Goal: Information Seeking & Learning: Compare options

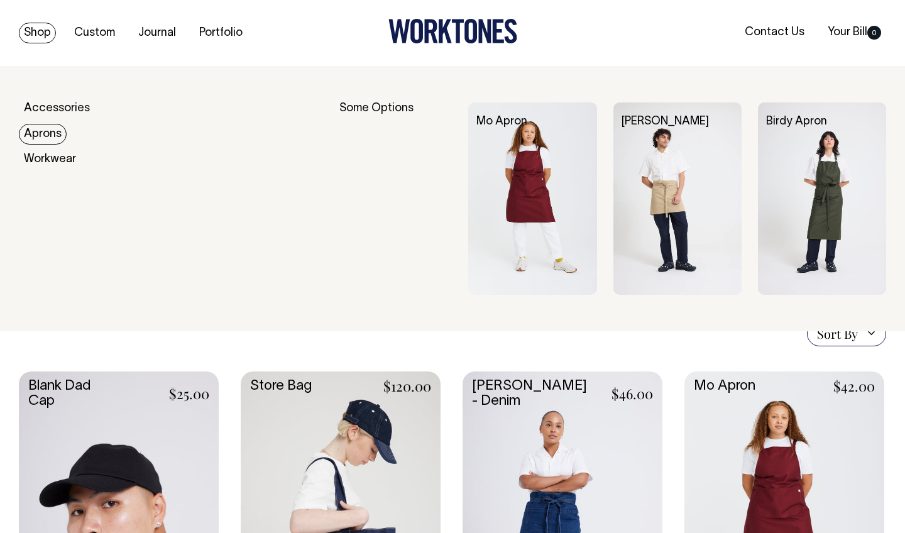
click at [45, 129] on link "Aprons" at bounding box center [43, 134] width 48 height 21
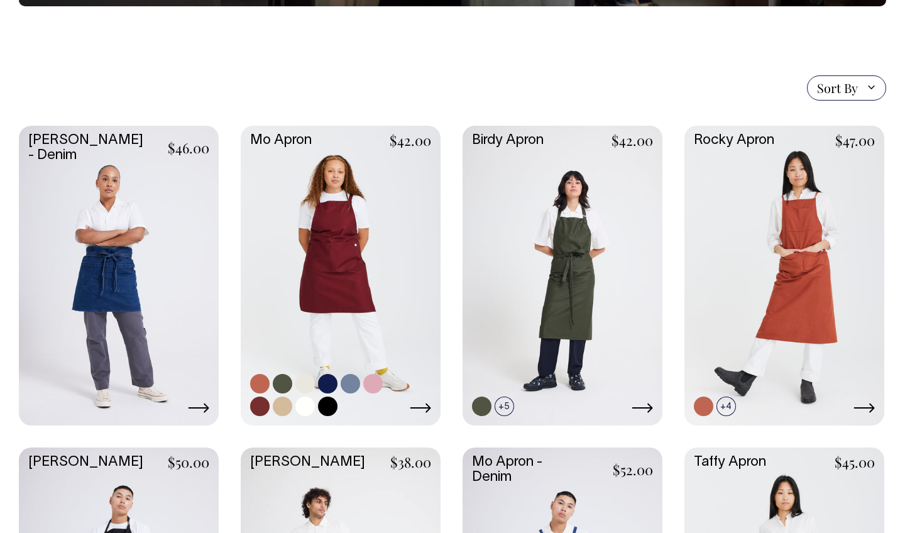
scroll to position [261, 0]
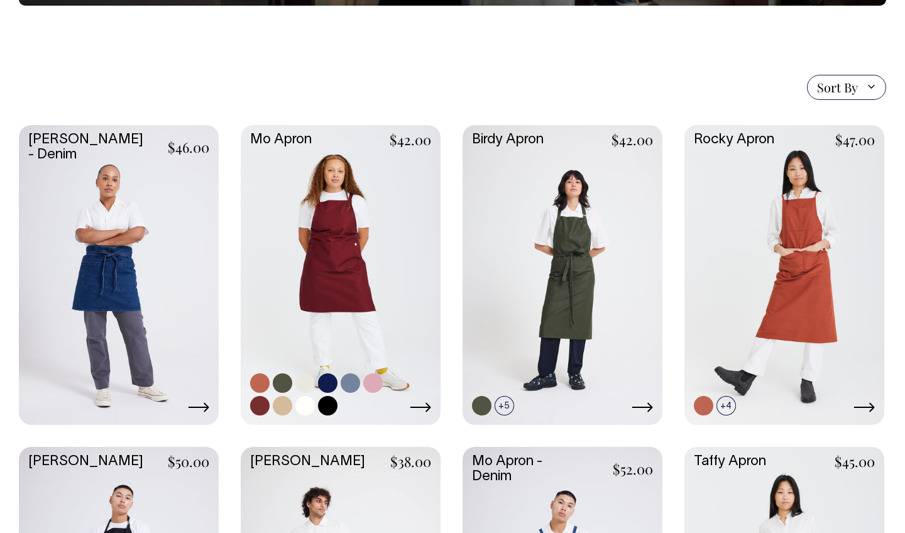
click at [338, 256] on link at bounding box center [341, 273] width 200 height 297
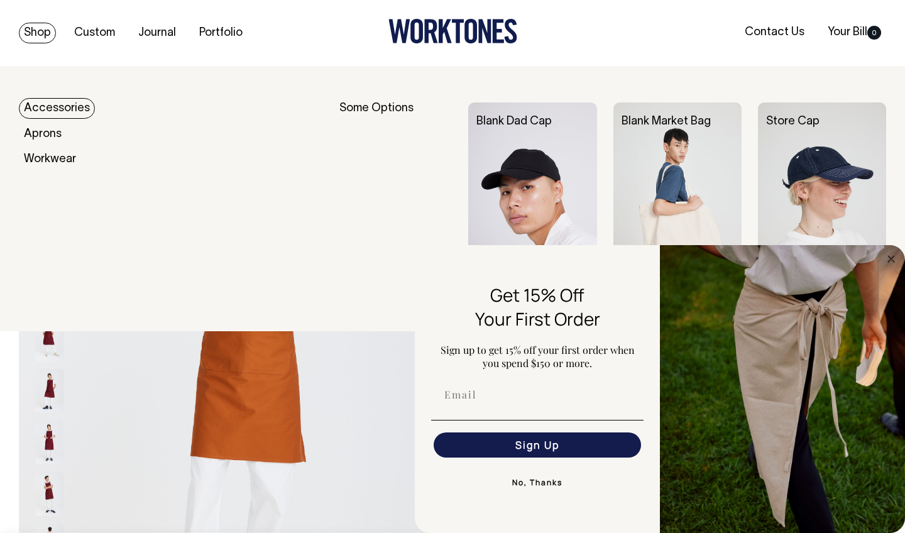
click at [40, 37] on link "Shop" at bounding box center [37, 33] width 37 height 21
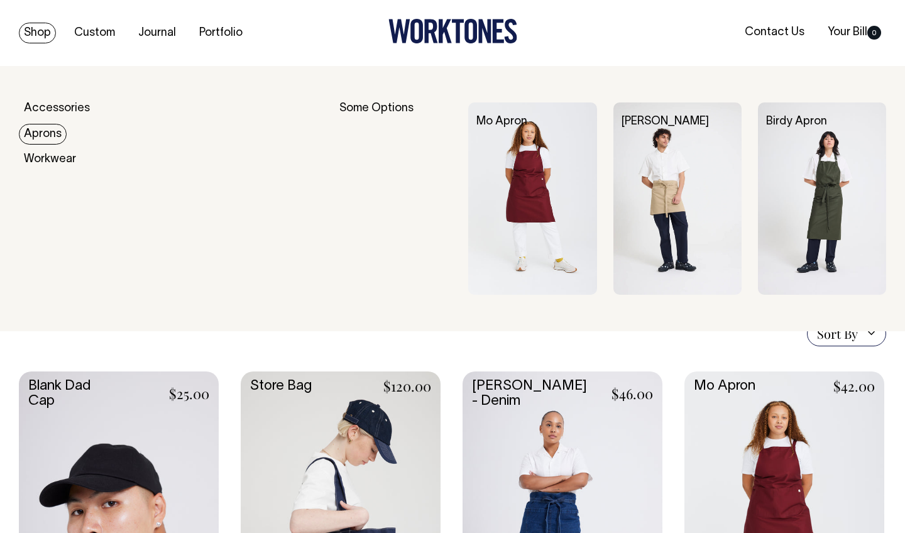
click at [56, 133] on link "Aprons" at bounding box center [43, 134] width 48 height 21
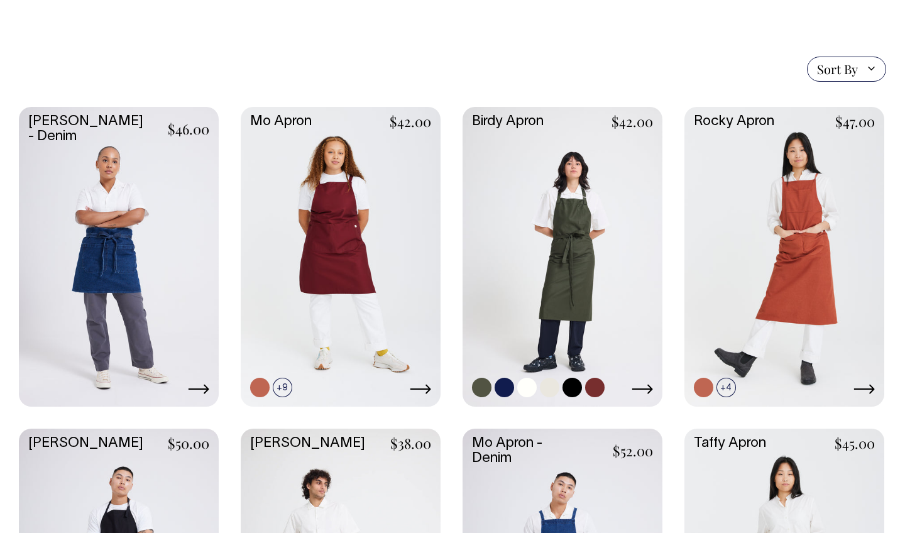
scroll to position [280, 0]
click at [582, 245] on link at bounding box center [562, 254] width 200 height 297
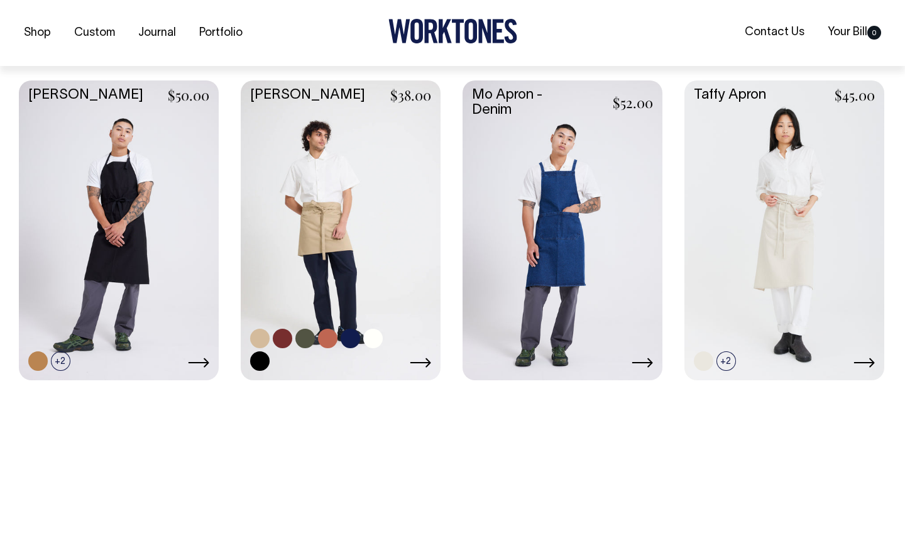
scroll to position [628, 0]
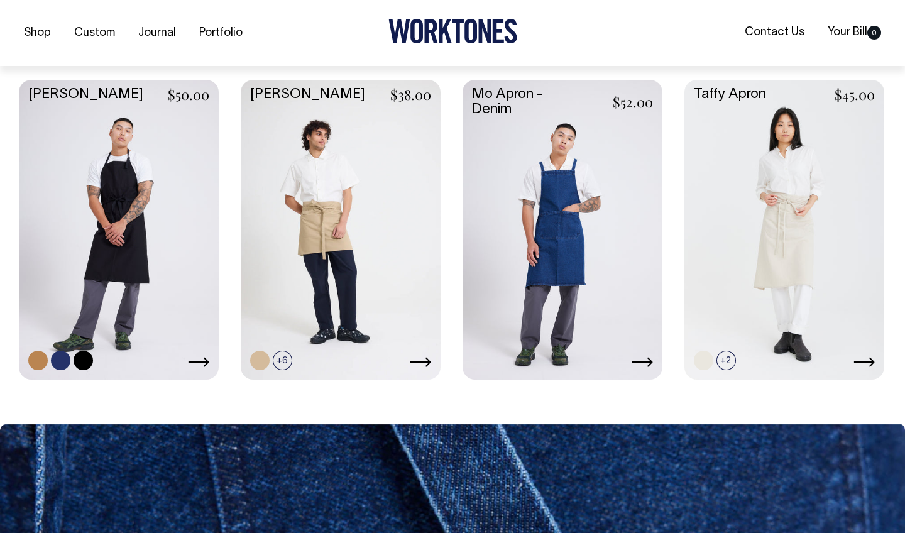
click at [109, 211] on link at bounding box center [119, 228] width 200 height 297
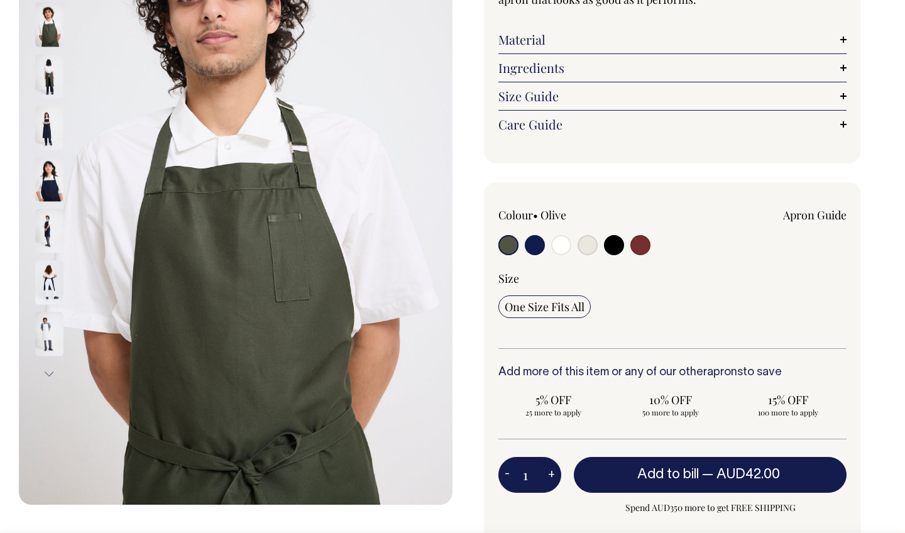
scroll to position [211, 0]
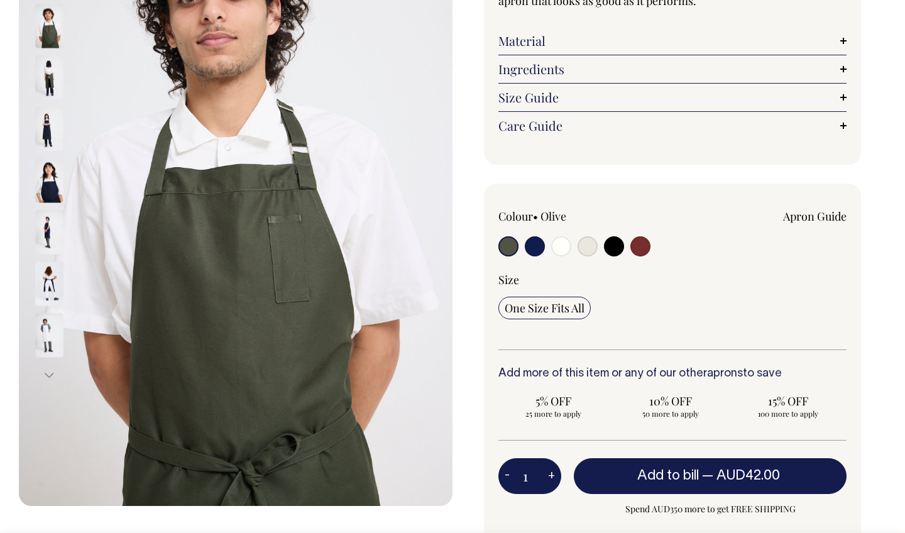
click at [53, 123] on img at bounding box center [49, 129] width 28 height 44
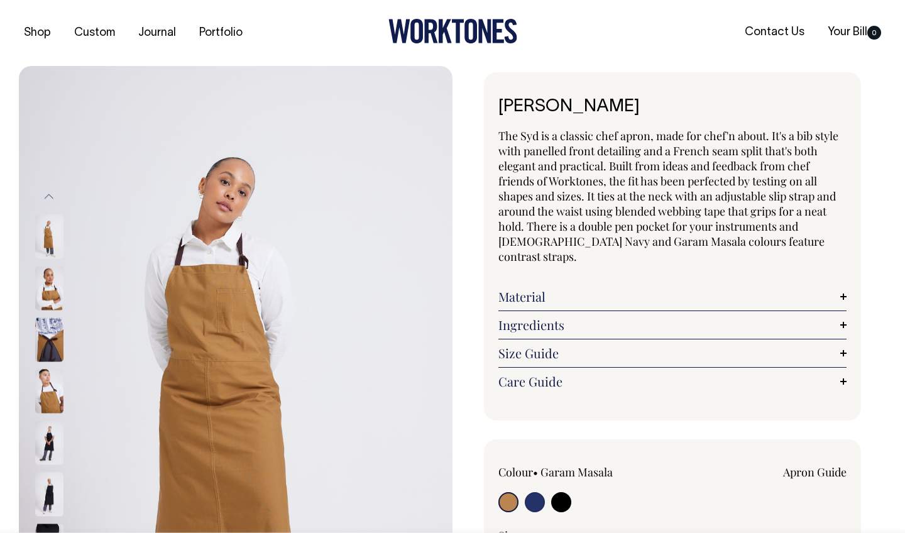
click at [60, 349] on img at bounding box center [49, 339] width 28 height 44
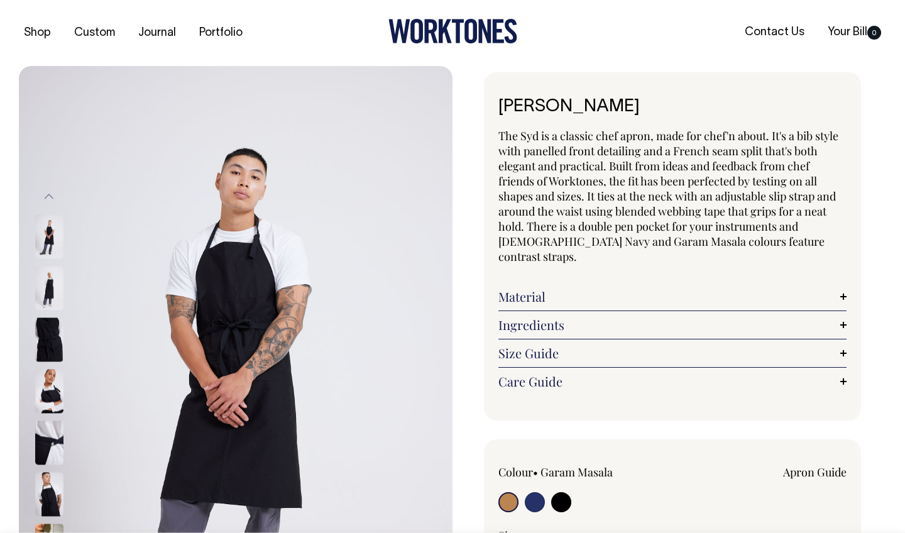
click at [60, 397] on img at bounding box center [49, 391] width 28 height 44
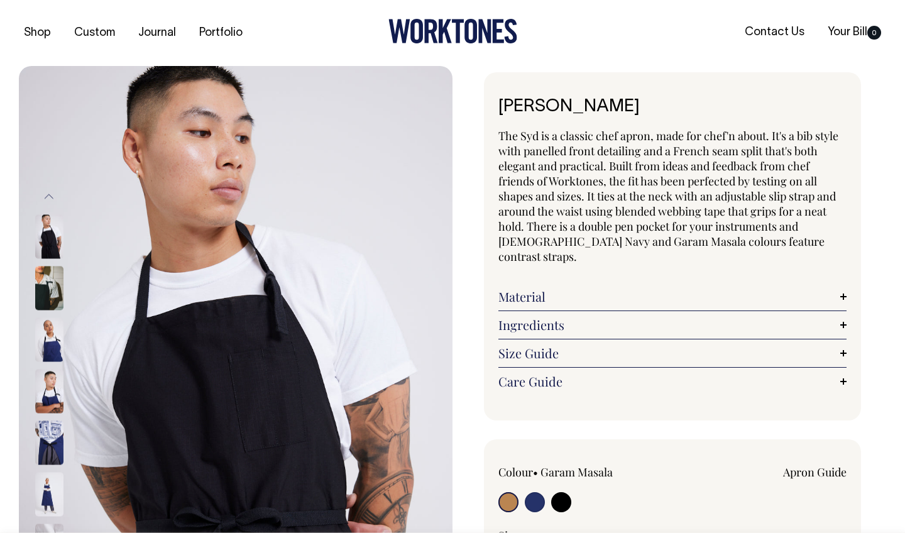
click at [55, 350] on img at bounding box center [49, 339] width 28 height 44
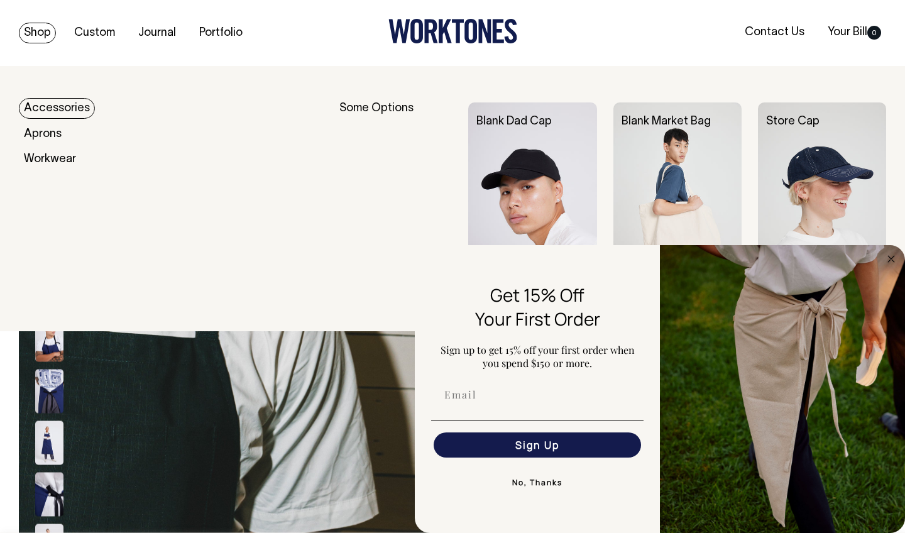
click at [37, 33] on link "Shop" at bounding box center [37, 33] width 37 height 21
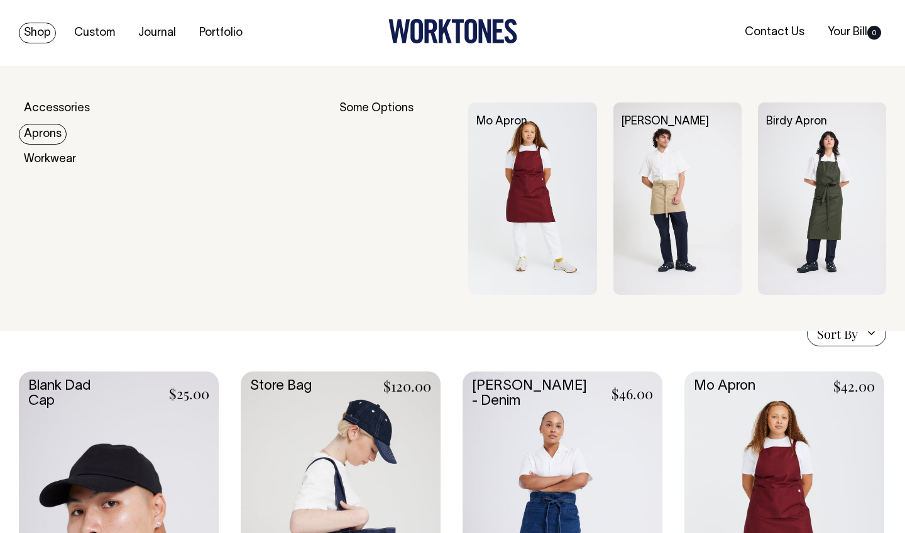
click at [37, 136] on link "Aprons" at bounding box center [43, 134] width 48 height 21
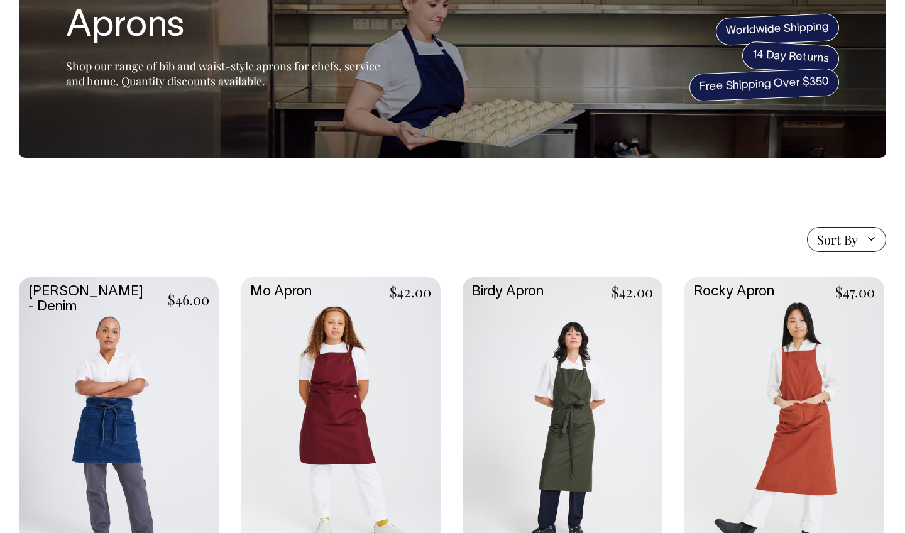
click at [844, 239] on span "Sort By" at bounding box center [837, 239] width 41 height 15
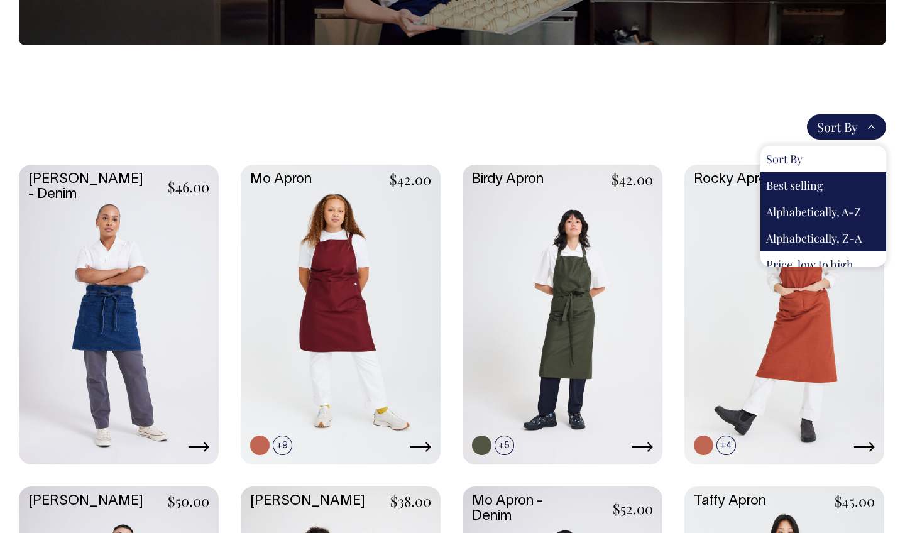
scroll to position [11, 0]
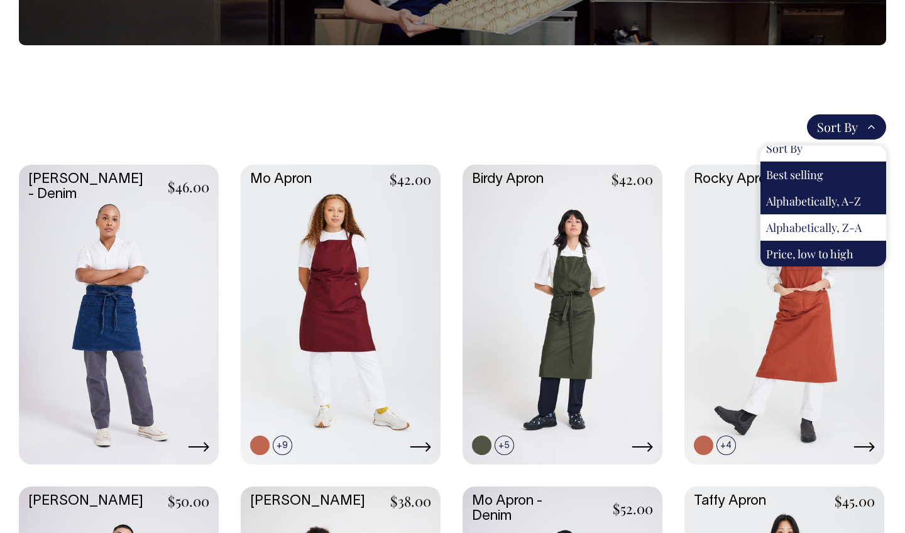
click at [654, 79] on section "Sort By Sort By Best selling Alphabetically, A-Z Alphabetically, Z-A Price, low…" at bounding box center [452, 437] width 867 height 785
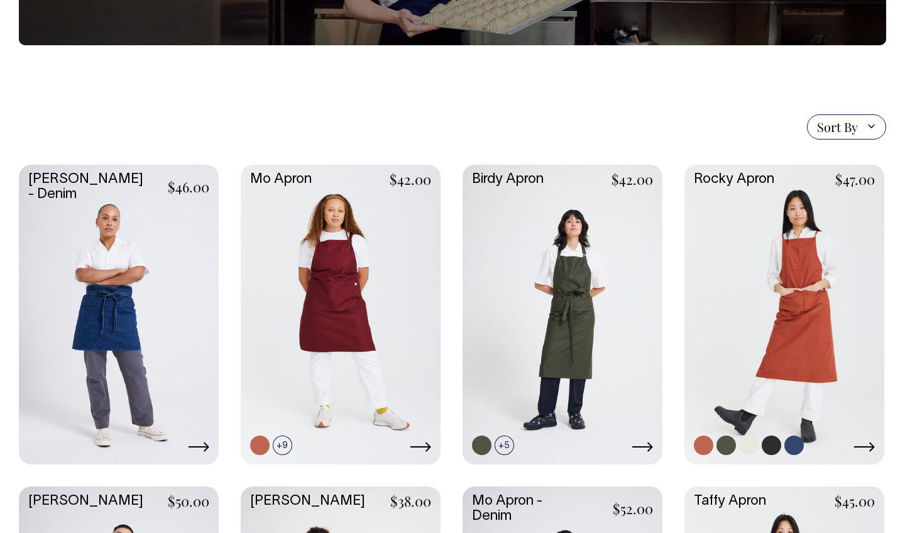
click at [775, 300] on link at bounding box center [784, 313] width 200 height 297
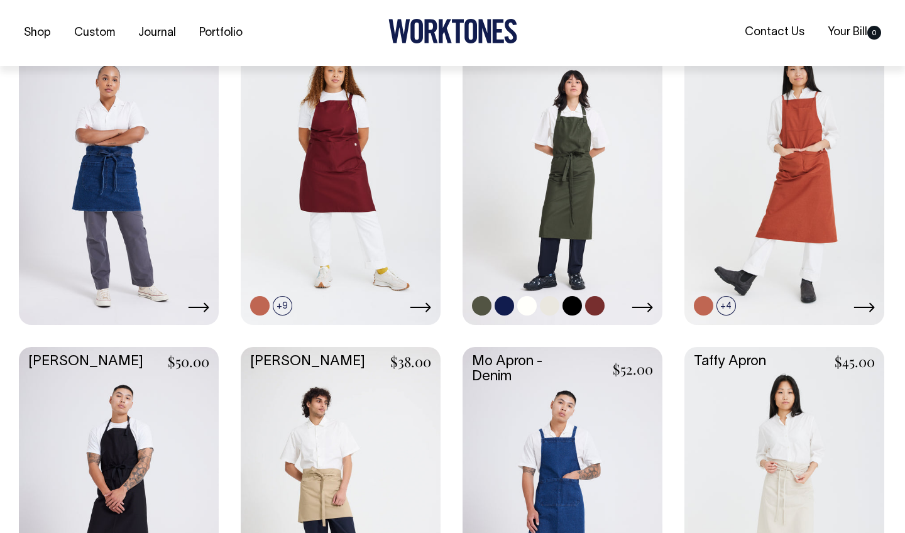
scroll to position [362, 0]
click at [569, 216] on link at bounding box center [562, 173] width 200 height 297
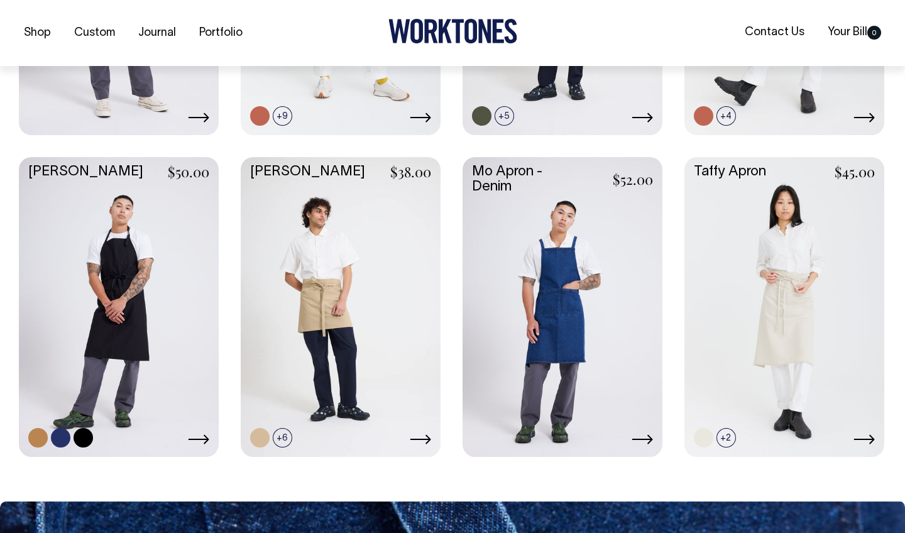
scroll to position [552, 0]
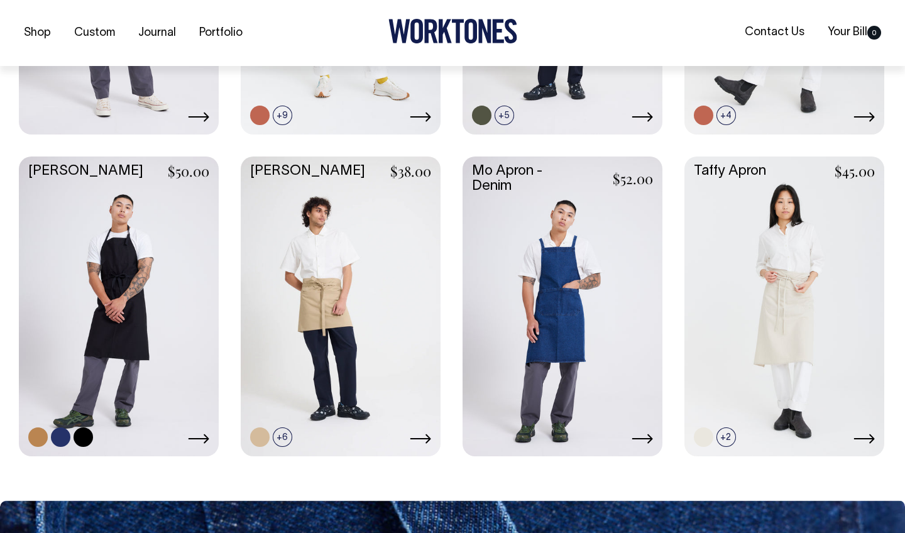
click at [115, 271] on link at bounding box center [119, 304] width 200 height 297
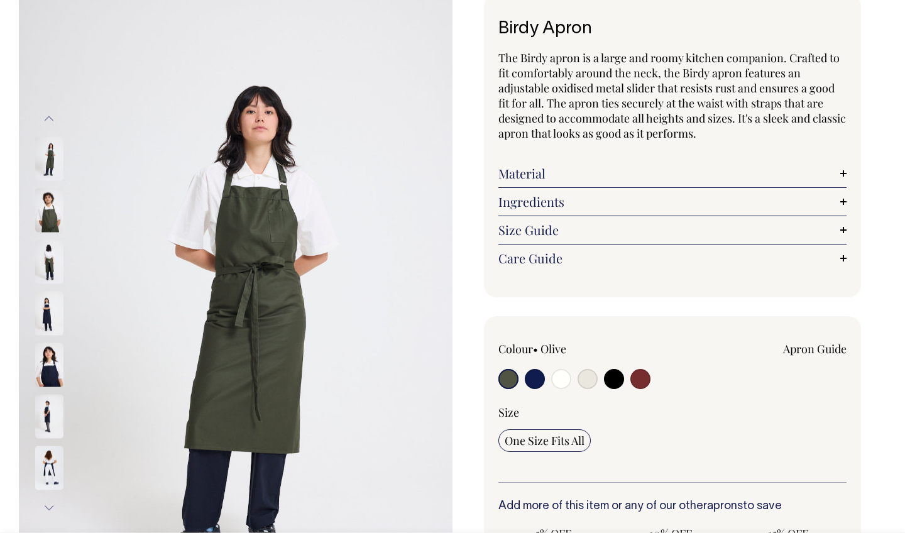
scroll to position [79, 0]
click at [36, 367] on img at bounding box center [49, 364] width 28 height 44
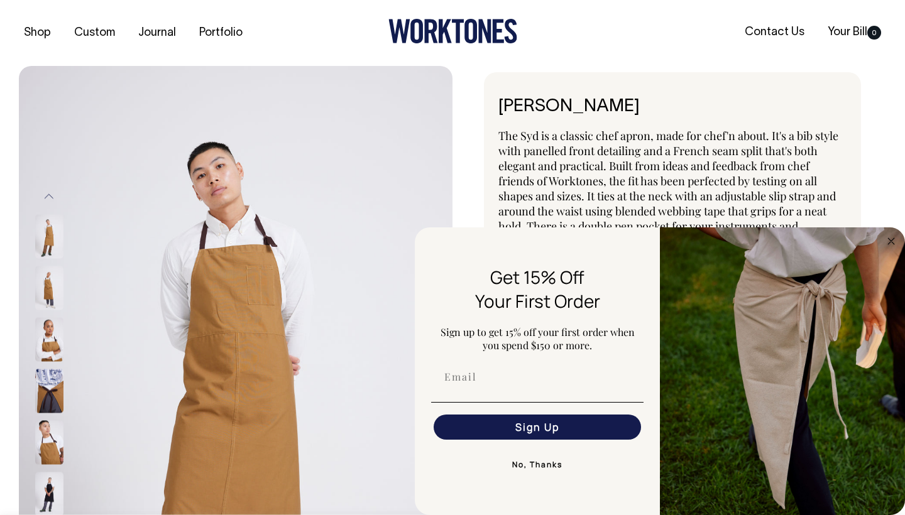
click at [552, 464] on button "No, Thanks" at bounding box center [537, 464] width 212 height 25
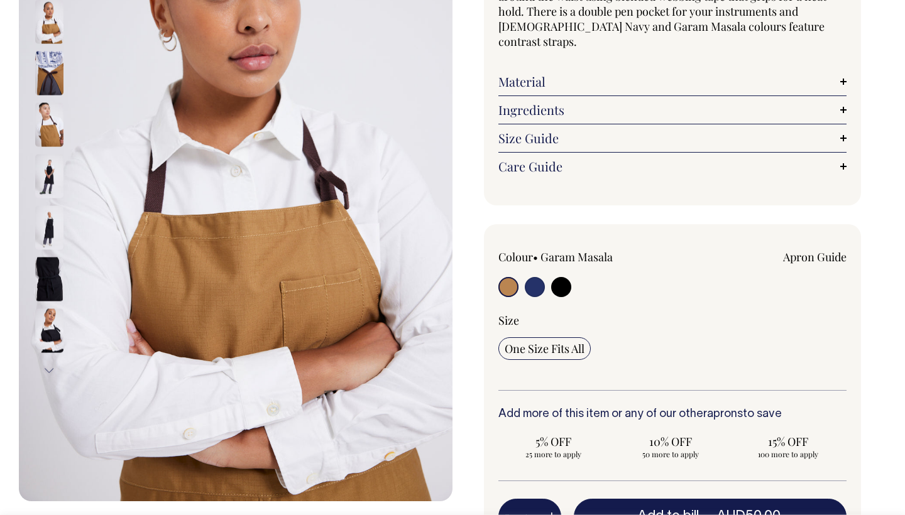
scroll to position [216, 0]
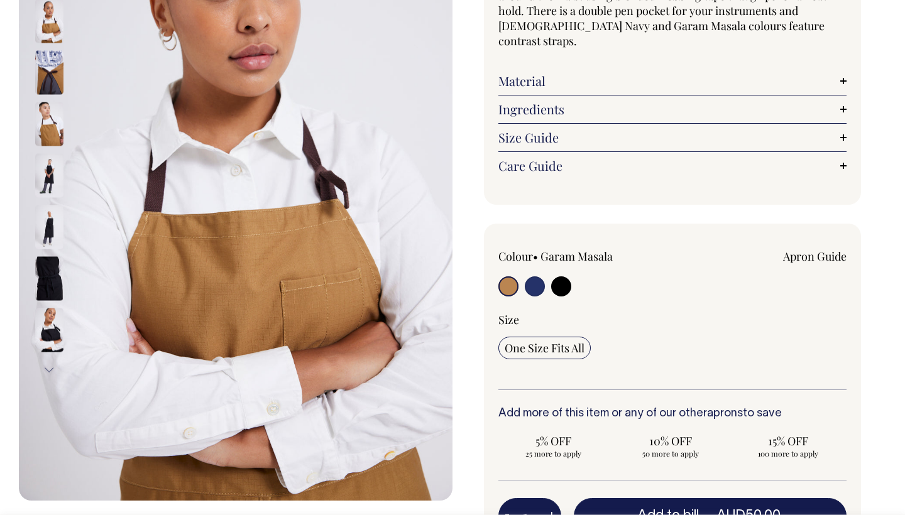
click at [539, 276] on input "radio" at bounding box center [535, 286] width 20 height 20
radio input "true"
select select "French Navy"
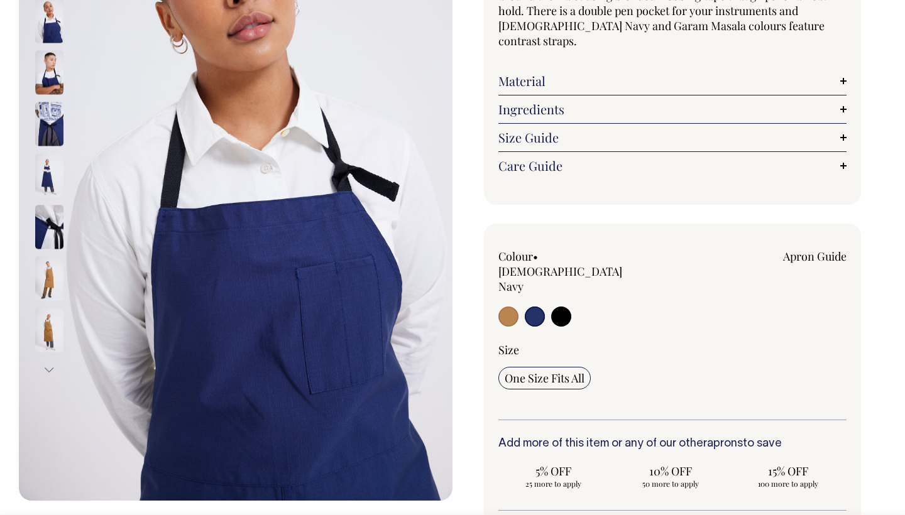
click at [58, 168] on img at bounding box center [49, 175] width 28 height 44
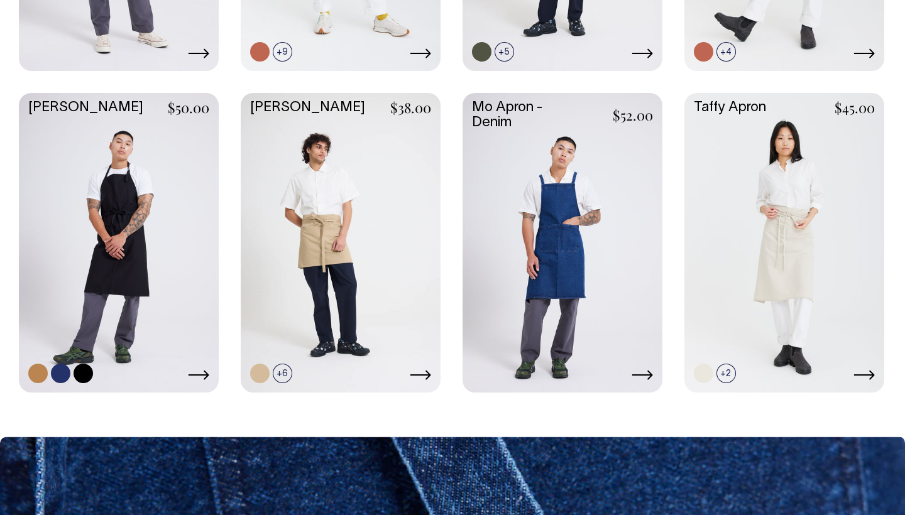
scroll to position [615, 0]
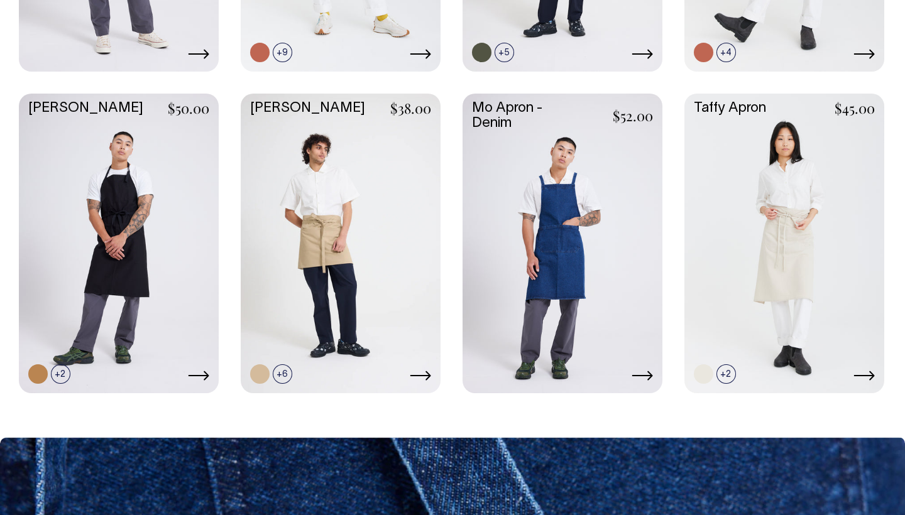
click at [584, 196] on link at bounding box center [562, 242] width 200 height 297
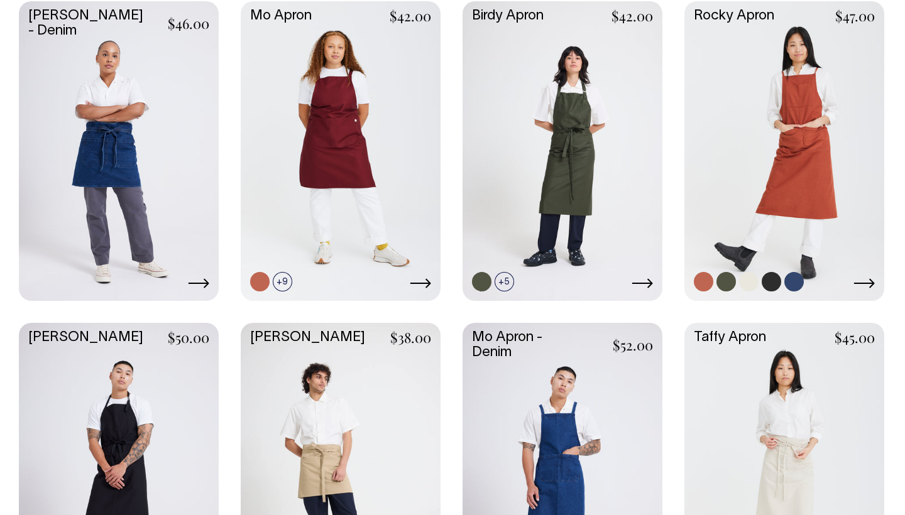
scroll to position [385, 0]
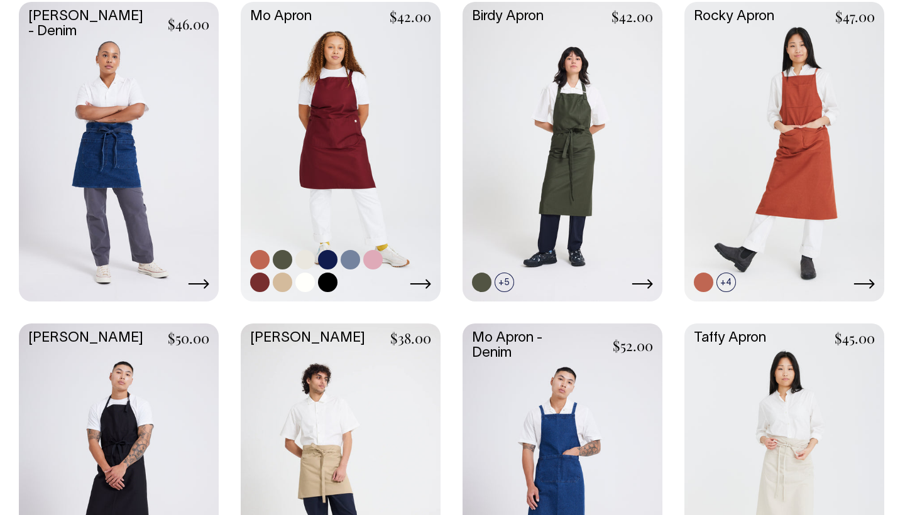
click at [352, 172] on link at bounding box center [341, 150] width 200 height 297
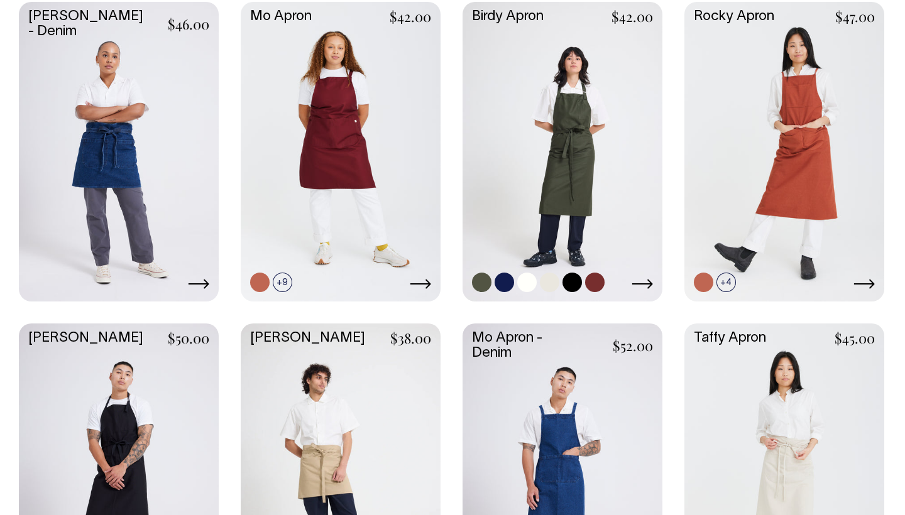
click at [599, 171] on link at bounding box center [562, 150] width 200 height 297
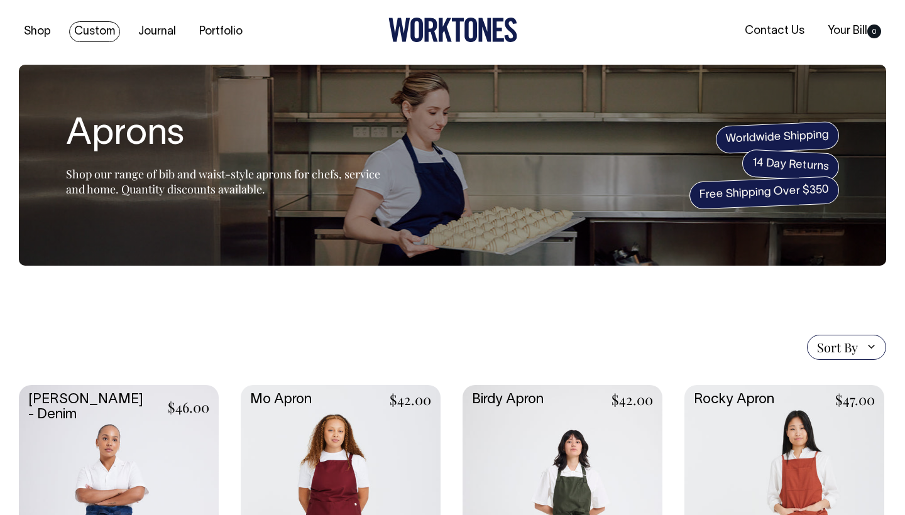
scroll to position [1, 0]
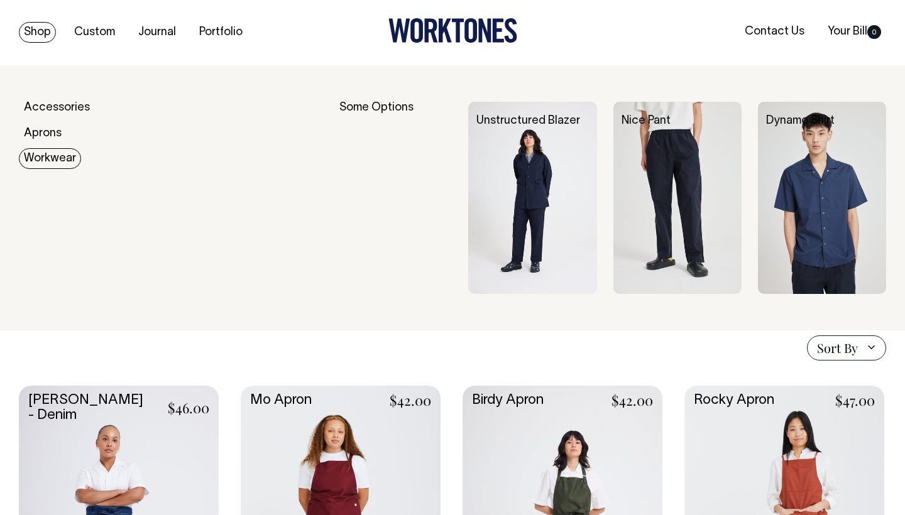
click at [55, 161] on link "Workwear" at bounding box center [50, 158] width 62 height 21
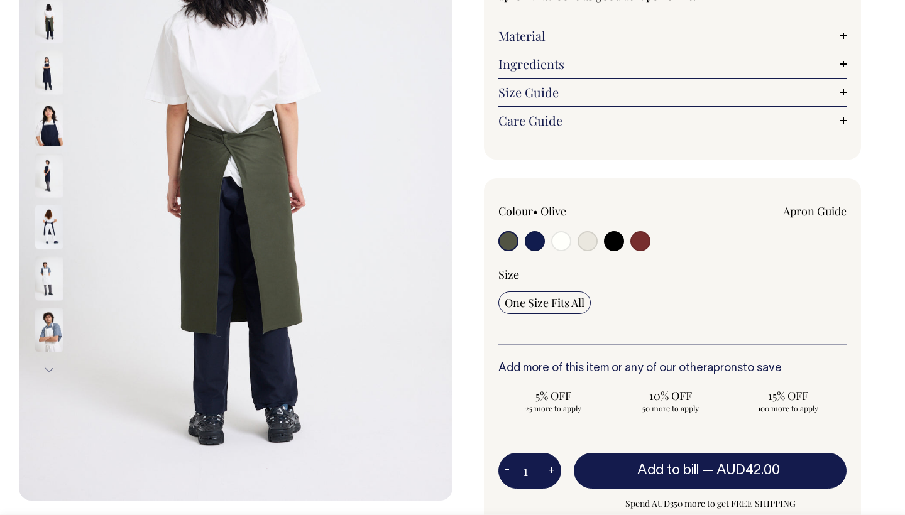
scroll to position [216, 0]
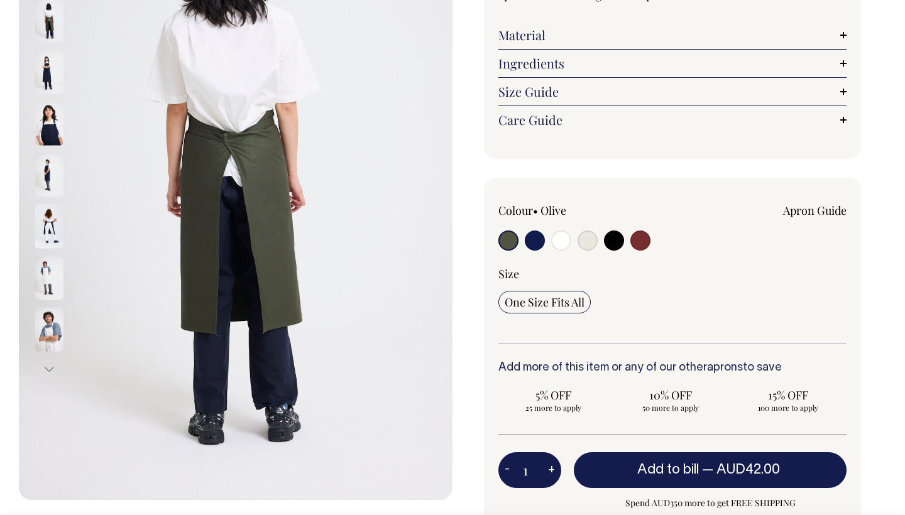
click at [46, 325] on img at bounding box center [49, 329] width 28 height 44
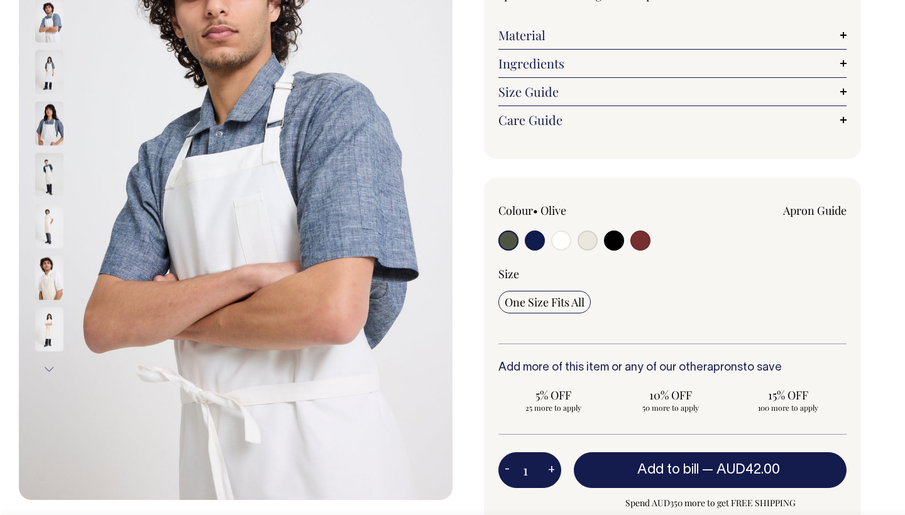
click at [51, 275] on img at bounding box center [49, 278] width 28 height 44
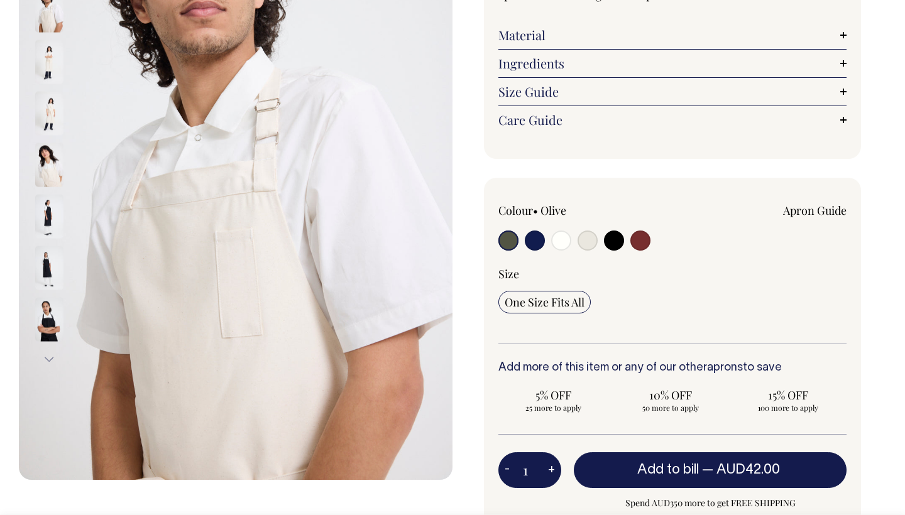
click at [47, 251] on img at bounding box center [49, 268] width 28 height 44
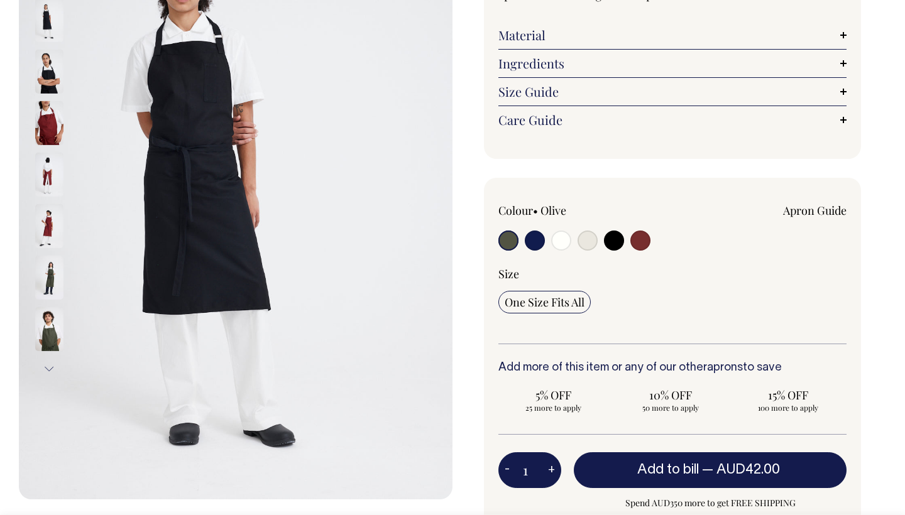
click at [46, 143] on img at bounding box center [49, 123] width 28 height 44
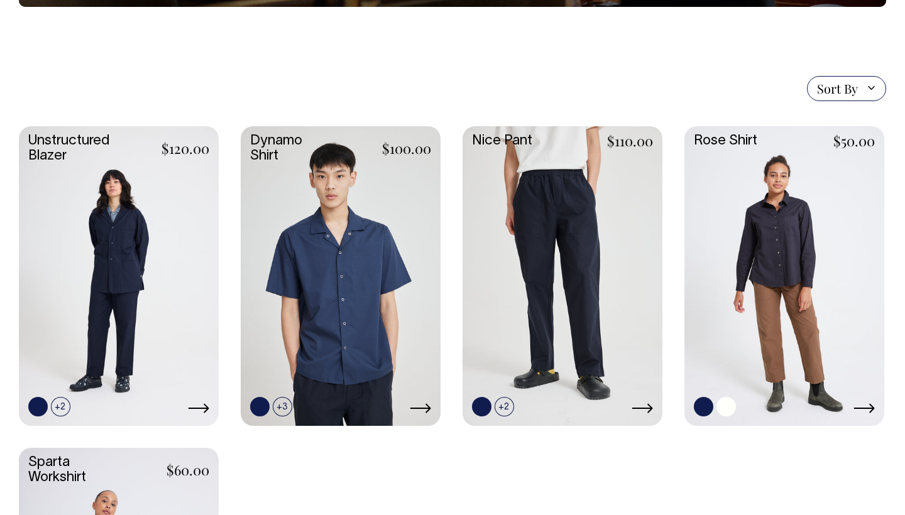
scroll to position [293, 0]
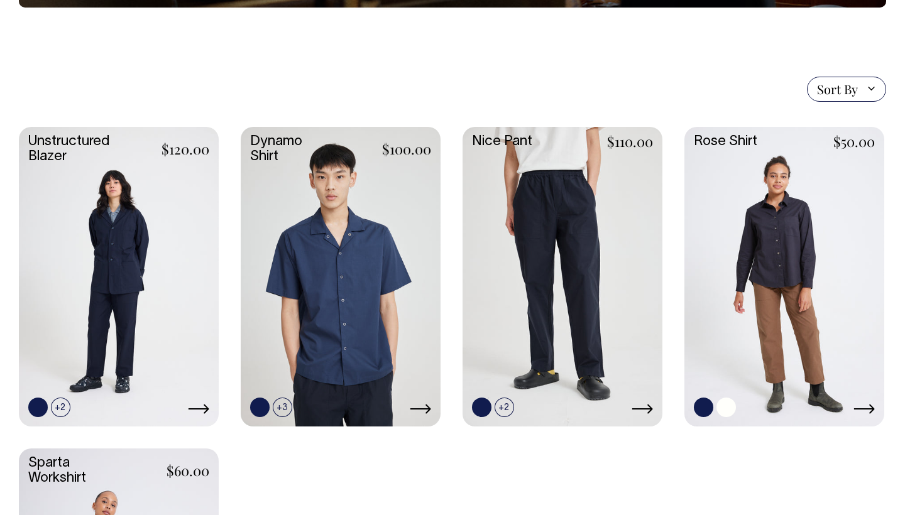
click at [777, 308] on link at bounding box center [784, 275] width 200 height 297
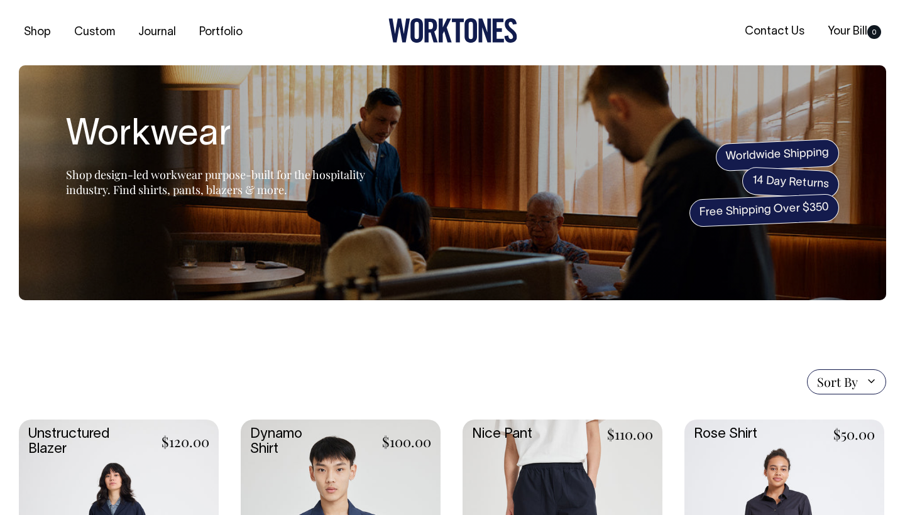
scroll to position [0, 0]
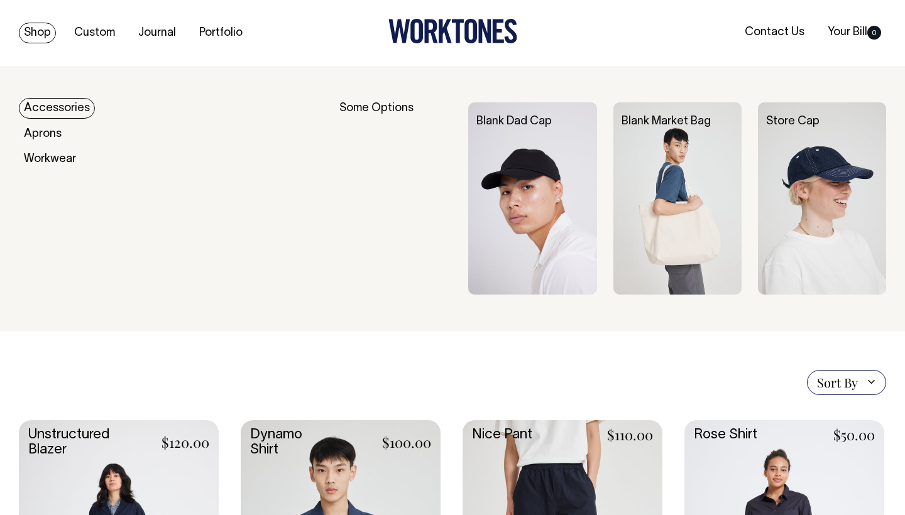
click at [63, 105] on link "Accessories" at bounding box center [57, 108] width 76 height 21
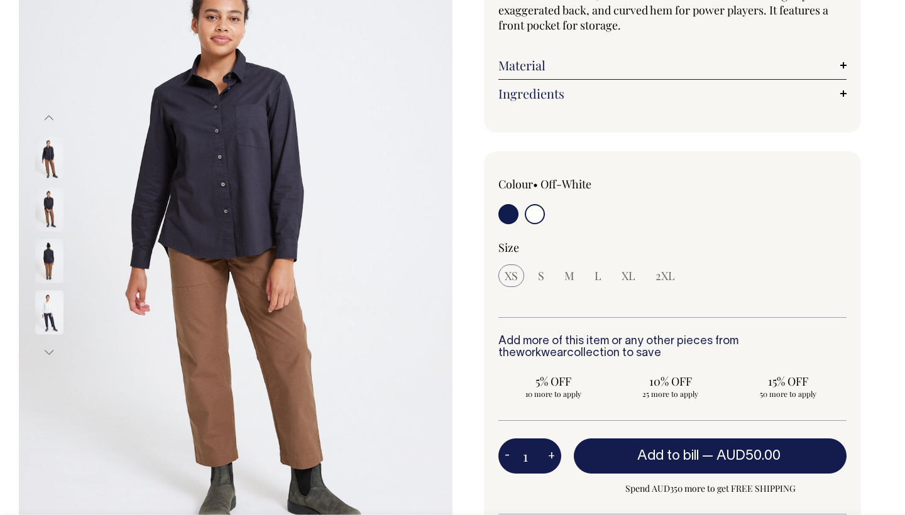
click at [539, 210] on input "radio" at bounding box center [535, 214] width 20 height 20
click at [508, 209] on input "radio" at bounding box center [508, 214] width 20 height 20
radio input "true"
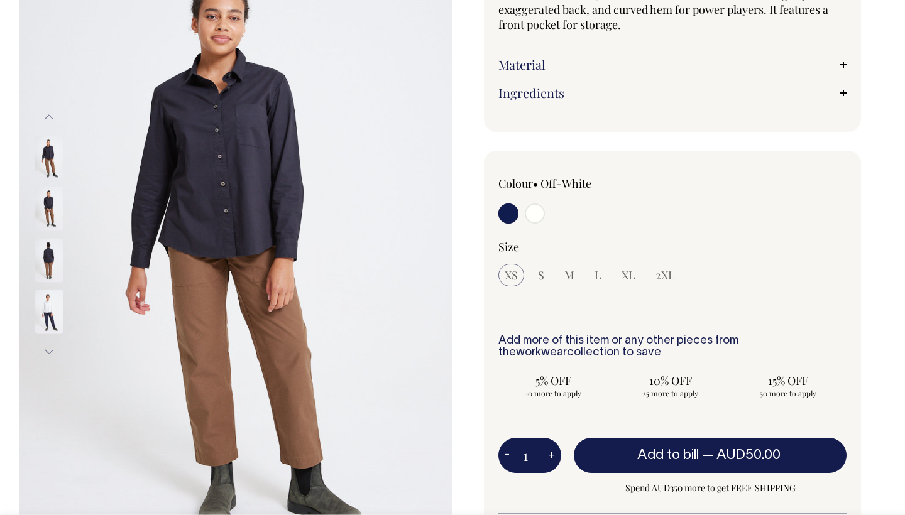
radio input "false"
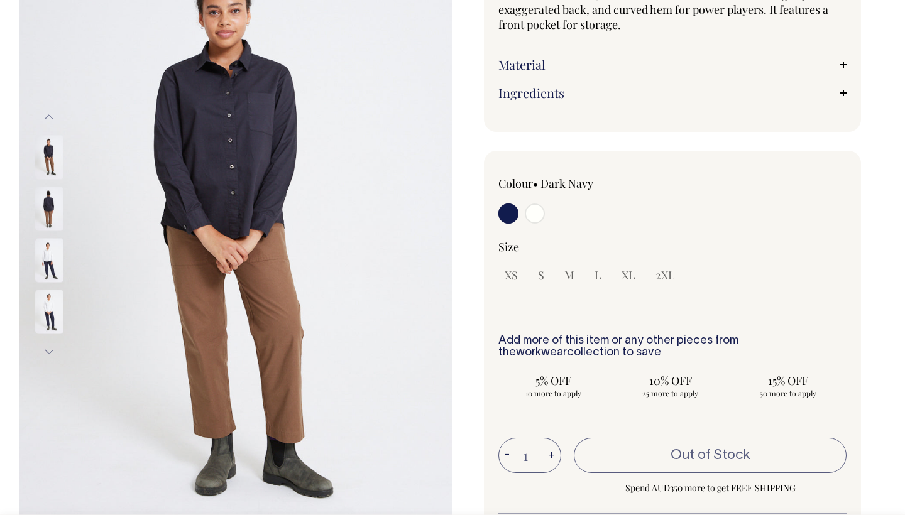
click at [527, 217] on input "radio" at bounding box center [535, 214] width 20 height 20
radio input "true"
select select "Off-White"
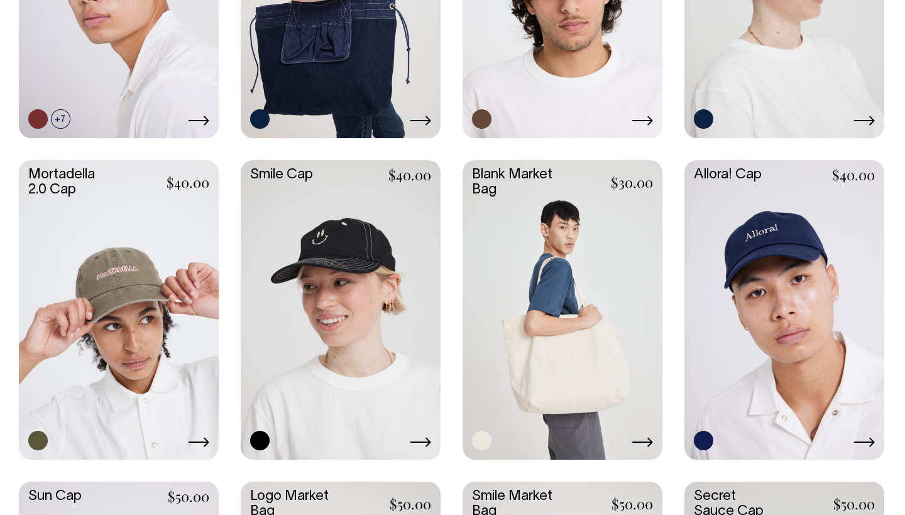
scroll to position [547, 0]
click at [344, 291] on link at bounding box center [341, 309] width 200 height 297
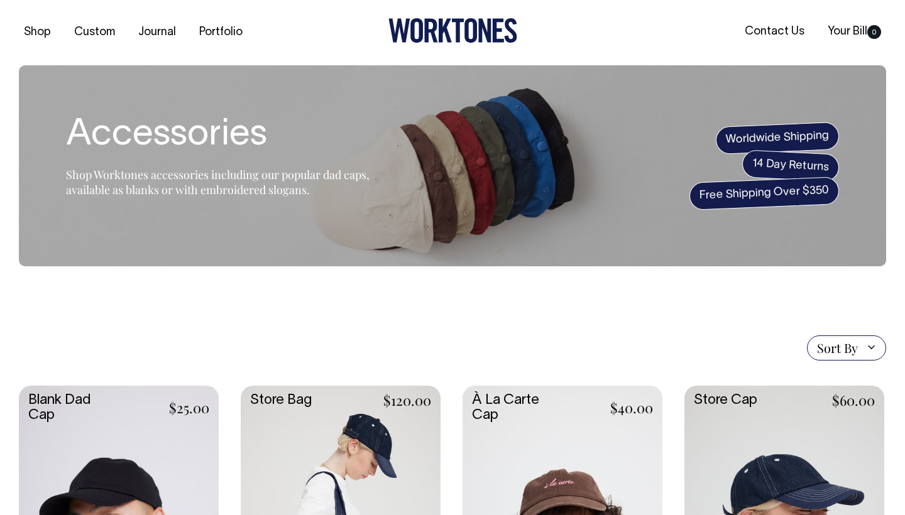
scroll to position [0, 0]
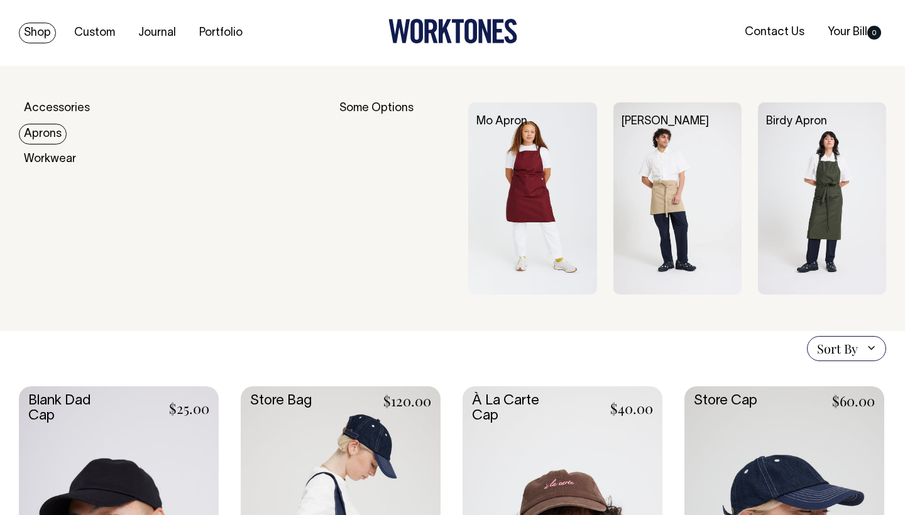
click at [50, 132] on link "Aprons" at bounding box center [43, 134] width 48 height 21
click at [828, 172] on img at bounding box center [822, 198] width 128 height 192
click at [52, 138] on link "Aprons" at bounding box center [43, 134] width 48 height 21
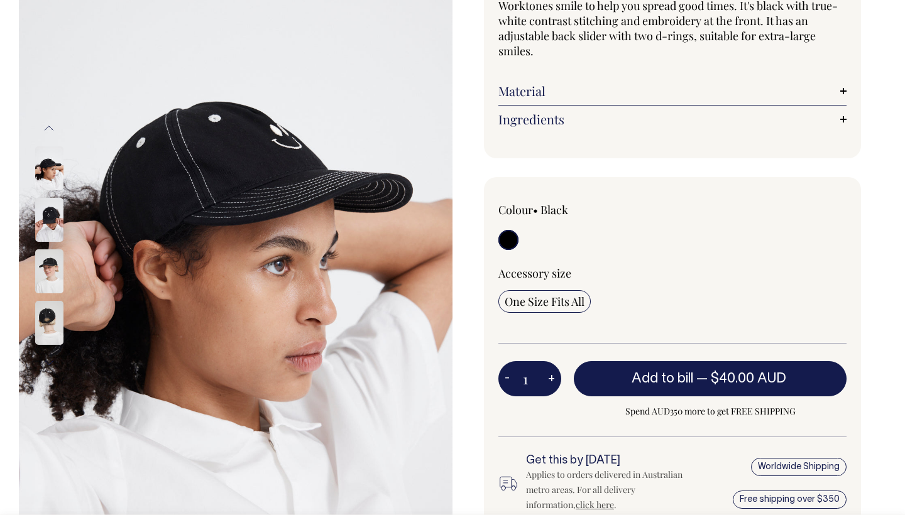
scroll to position [146, 0]
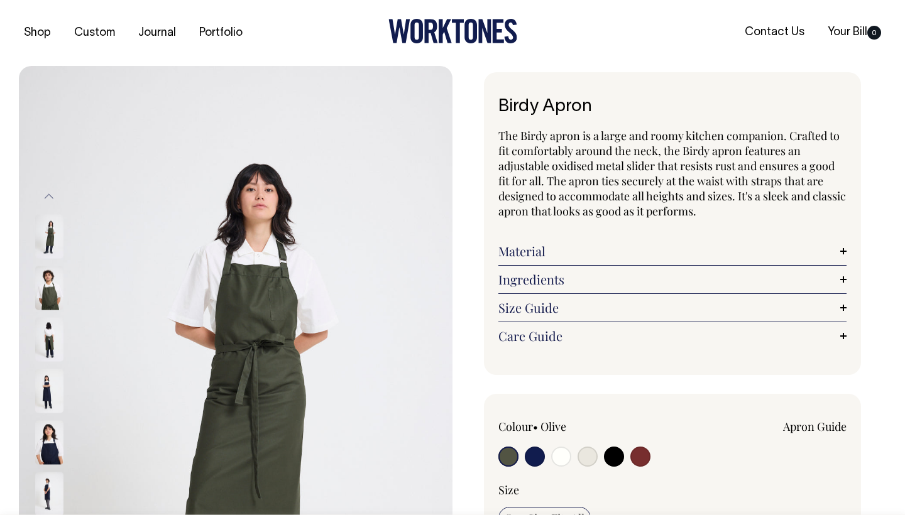
click at [42, 388] on img at bounding box center [49, 391] width 28 height 44
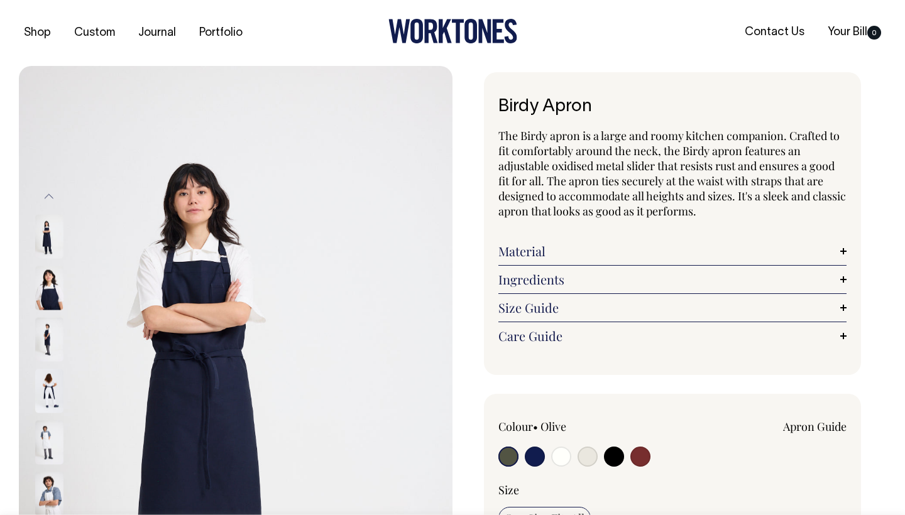
click at [58, 388] on img at bounding box center [49, 391] width 28 height 44
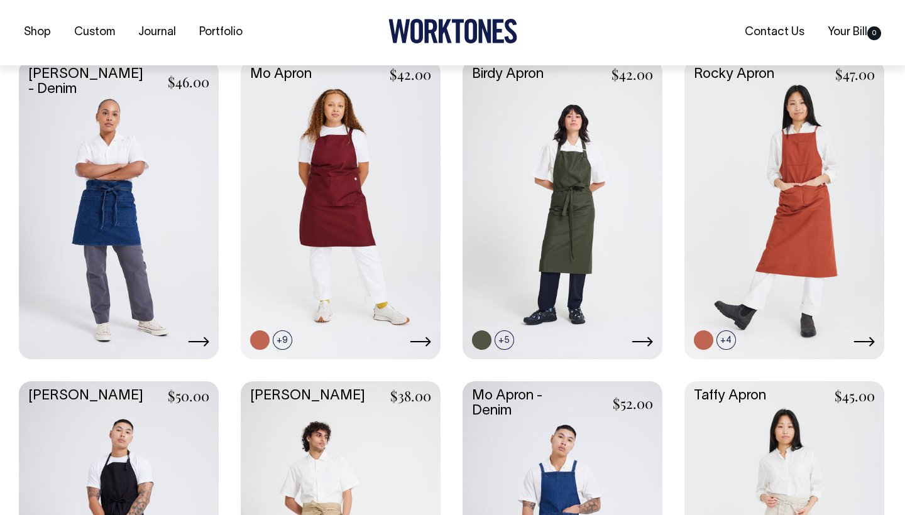
scroll to position [327, 0]
click at [776, 216] on link at bounding box center [784, 207] width 200 height 297
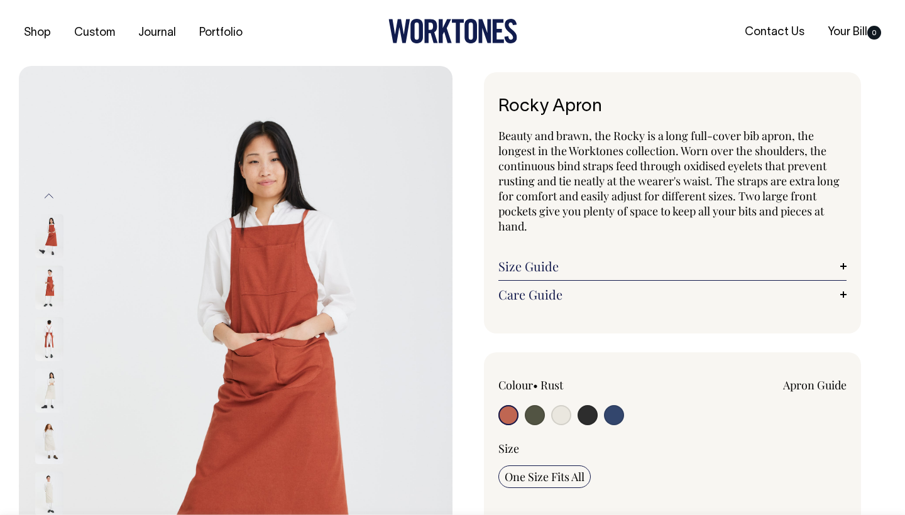
click at [579, 267] on link "Size Guide" at bounding box center [672, 266] width 348 height 15
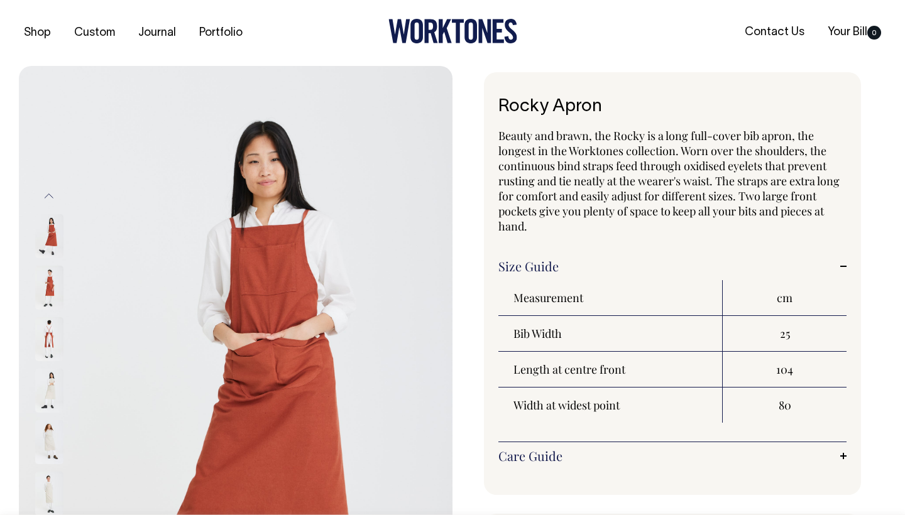
click at [692, 283] on th "Measurement" at bounding box center [610, 298] width 224 height 36
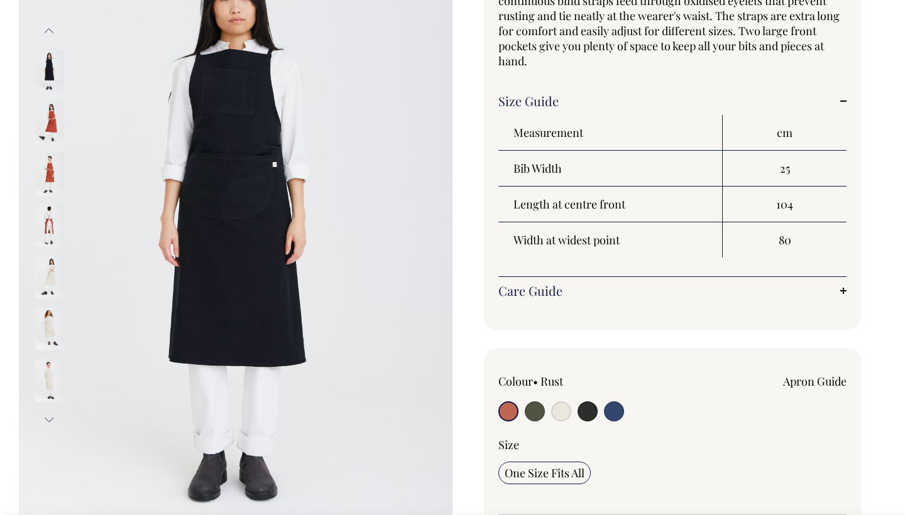
scroll to position [166, 0]
click at [56, 276] on img at bounding box center [49, 276] width 28 height 44
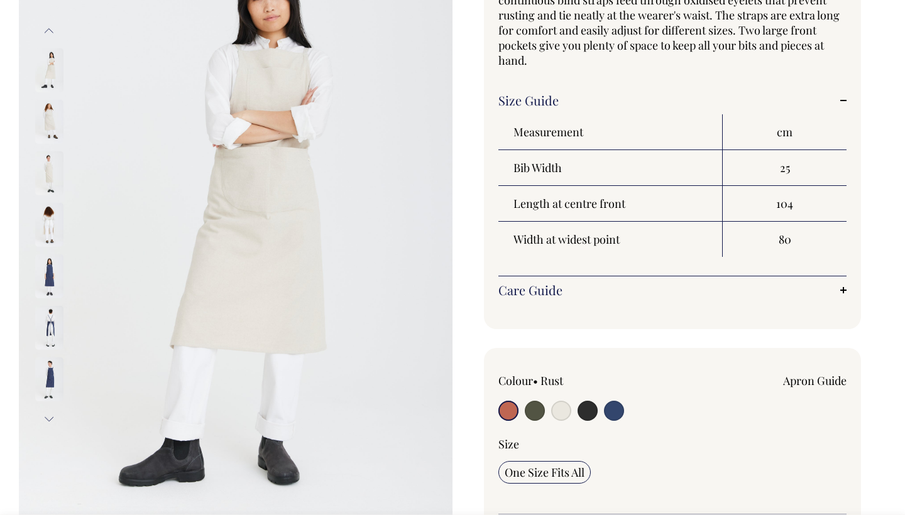
click at [47, 173] on img at bounding box center [49, 173] width 28 height 44
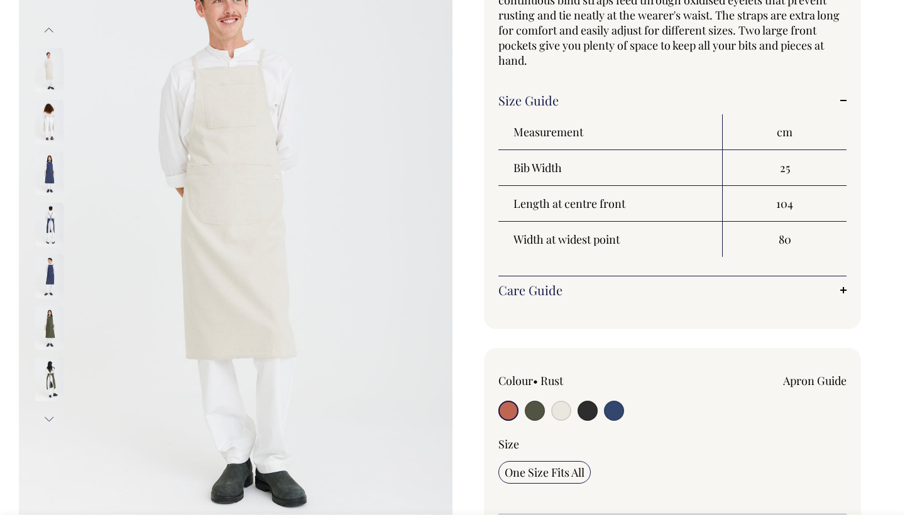
click at [57, 176] on img at bounding box center [49, 173] width 28 height 44
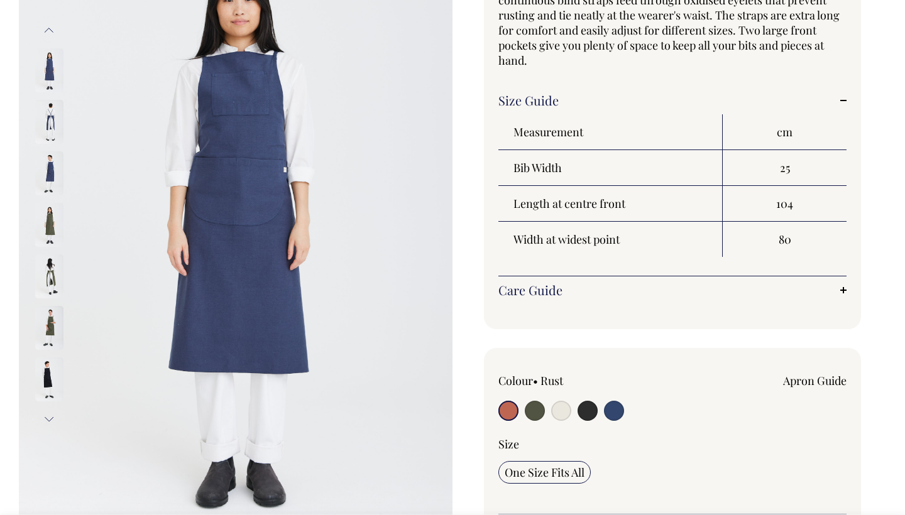
click at [46, 234] on img at bounding box center [49, 225] width 28 height 44
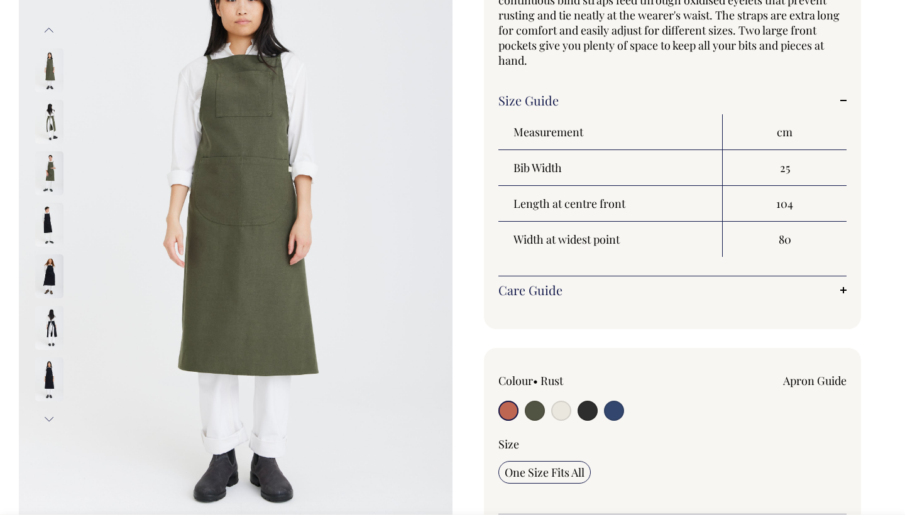
click at [534, 412] on input "radio" at bounding box center [535, 411] width 20 height 20
radio input "true"
select select "Olive"
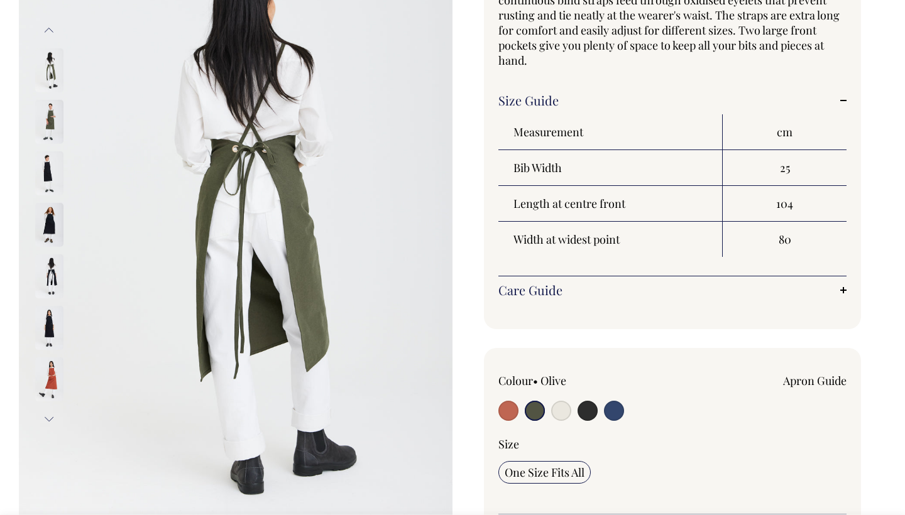
click at [567, 412] on input "radio" at bounding box center [561, 411] width 20 height 20
radio input "true"
select select "Natural"
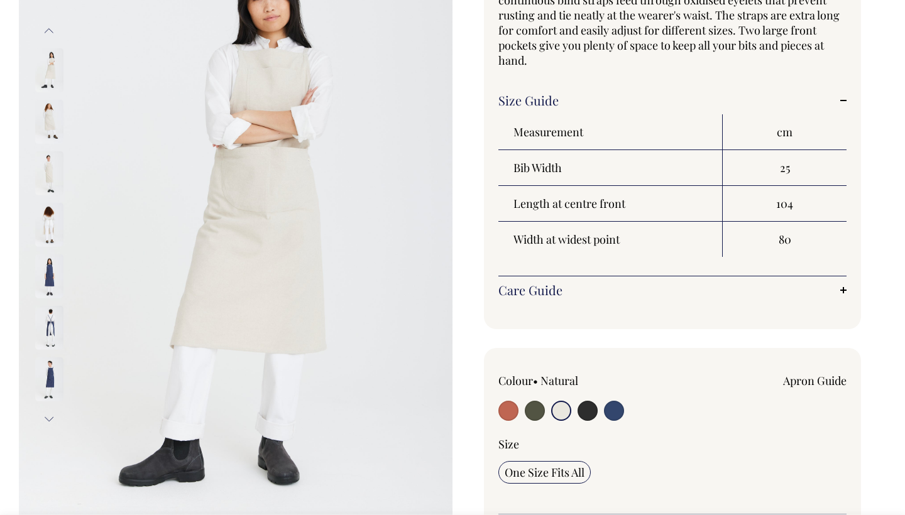
click at [589, 415] on input "radio" at bounding box center [587, 411] width 20 height 20
radio input "true"
select select "Charcoal"
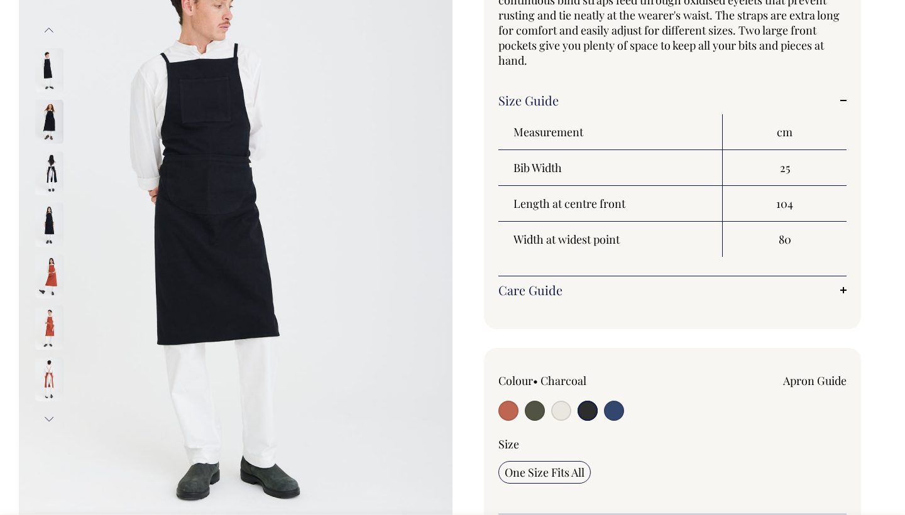
click at [614, 417] on input "radio" at bounding box center [614, 411] width 20 height 20
radio input "true"
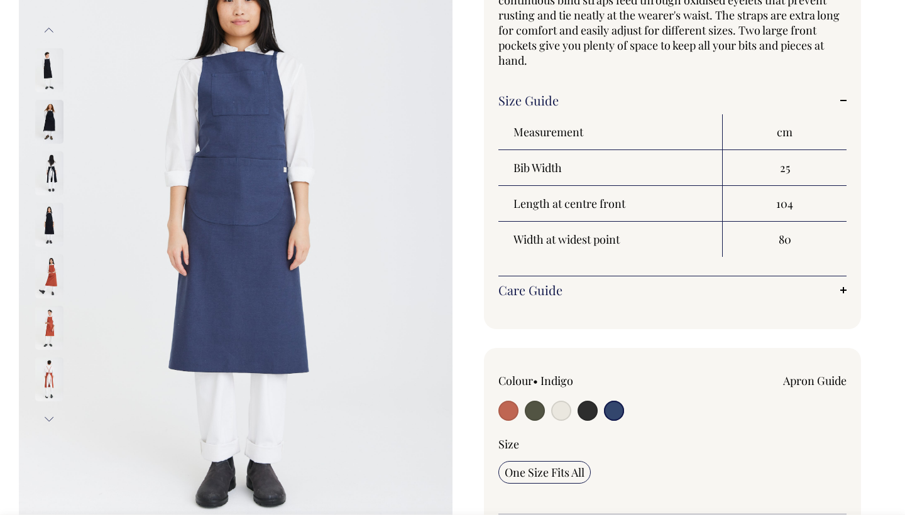
radio input "true"
select select "Indigo"
click at [533, 410] on input "radio" at bounding box center [535, 411] width 20 height 20
radio input "true"
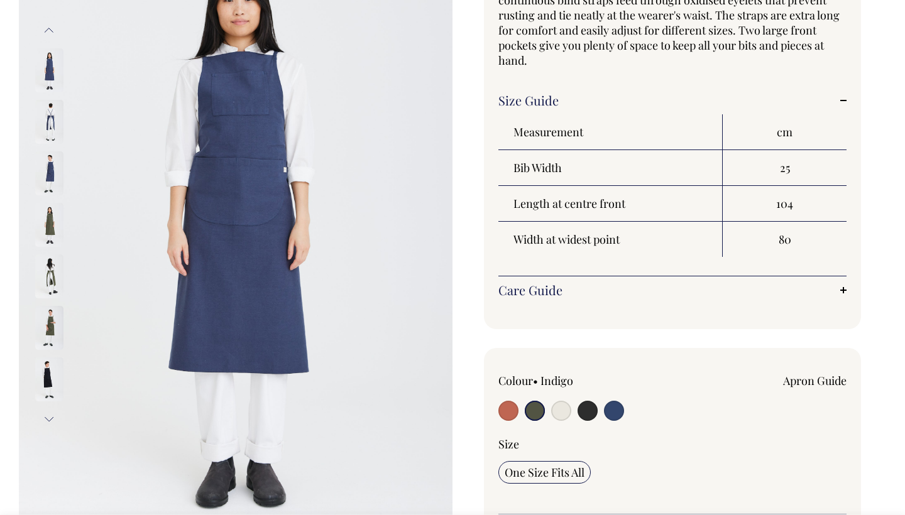
select select "Olive"
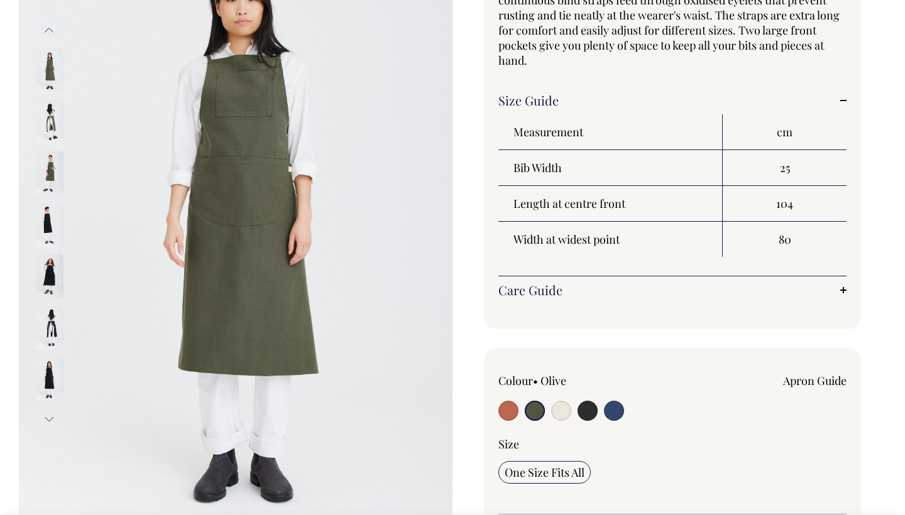
click at [504, 413] on input "radio" at bounding box center [508, 411] width 20 height 20
radio input "true"
select select "Rust"
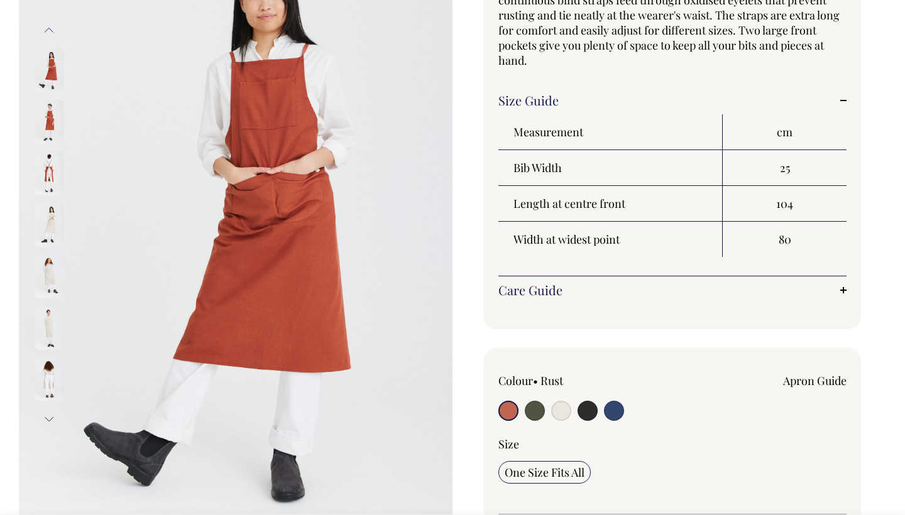
click at [527, 410] on input "radio" at bounding box center [535, 411] width 20 height 20
radio input "true"
select select "Olive"
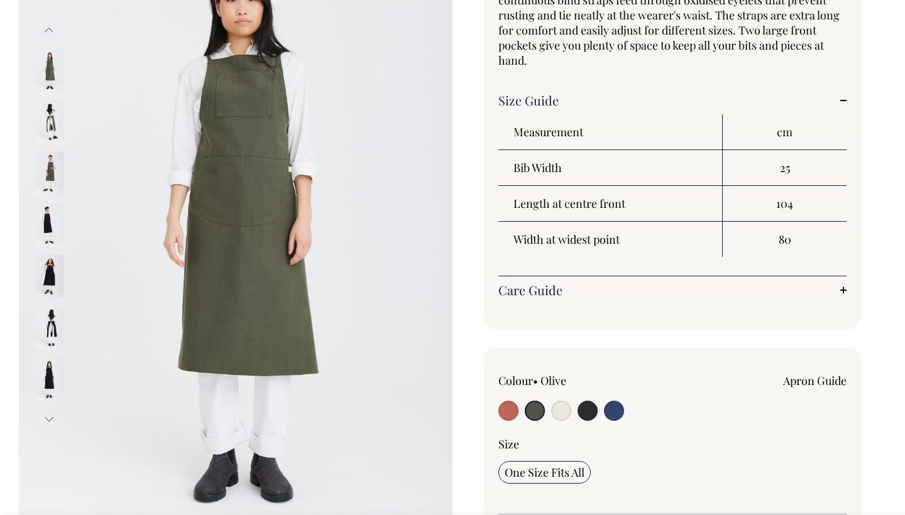
click at [565, 407] on input "radio" at bounding box center [561, 411] width 20 height 20
radio input "true"
select select "Natural"
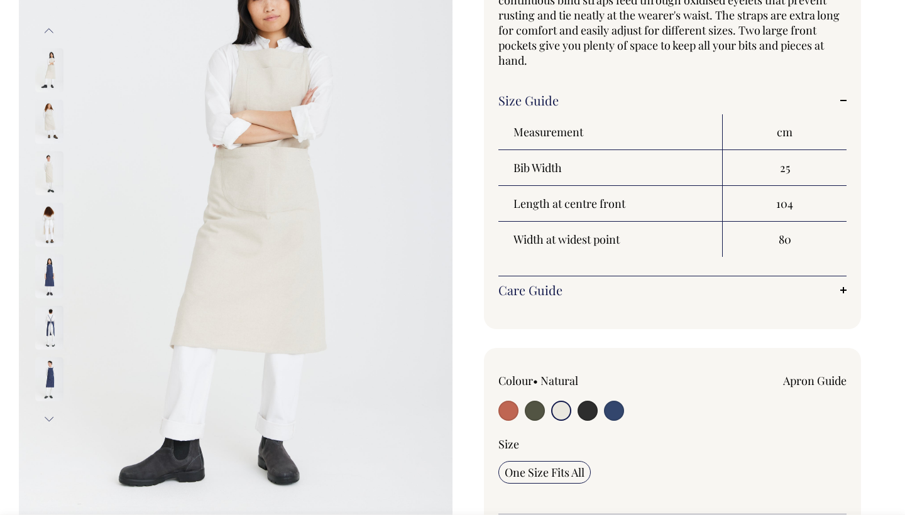
click at [584, 405] on input "radio" at bounding box center [587, 411] width 20 height 20
radio input "true"
select select "Charcoal"
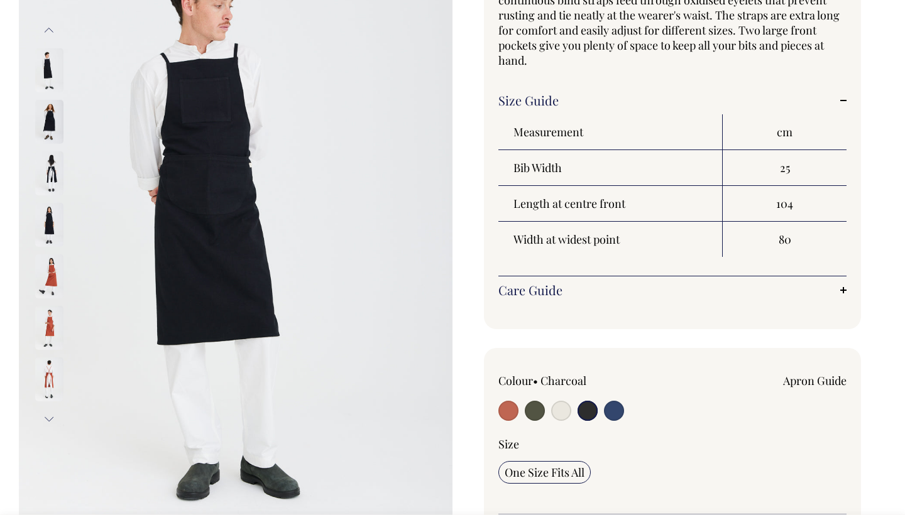
click at [610, 410] on input "radio" at bounding box center [614, 411] width 20 height 20
radio input "true"
select select "Indigo"
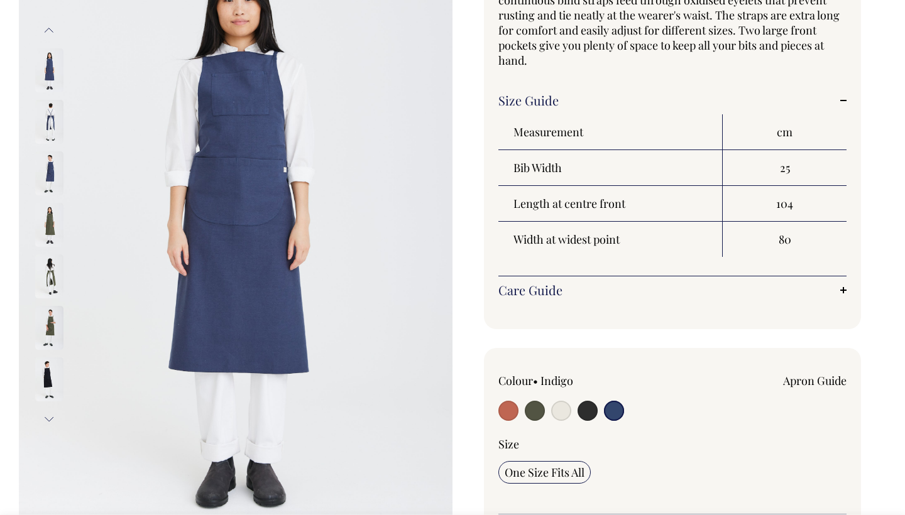
click at [511, 404] on input "radio" at bounding box center [508, 411] width 20 height 20
radio input "true"
select select "Rust"
